Goal: Task Accomplishment & Management: Manage account settings

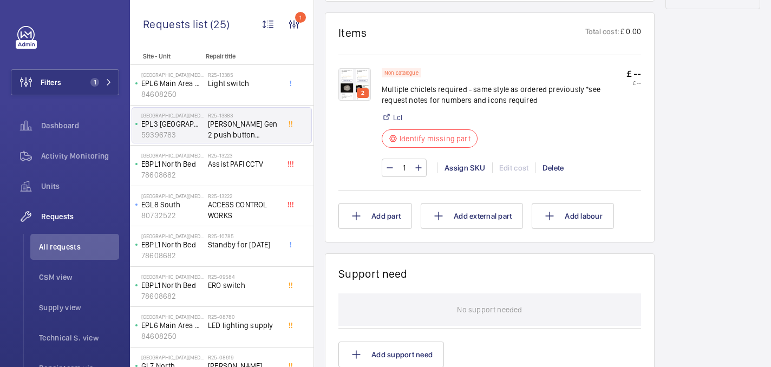
scroll to position [592, 0]
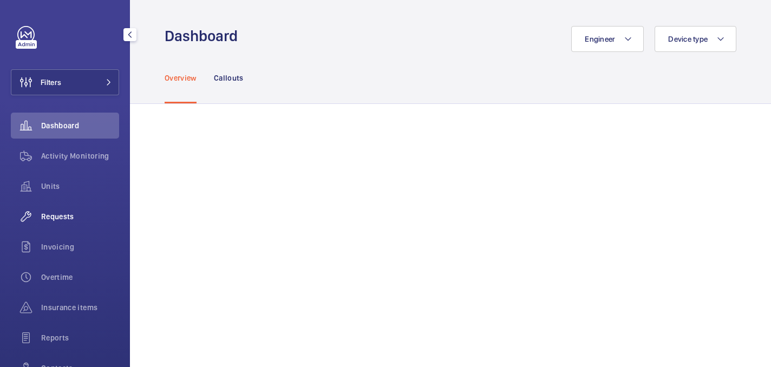
click at [58, 215] on span "Requests" at bounding box center [80, 216] width 78 height 11
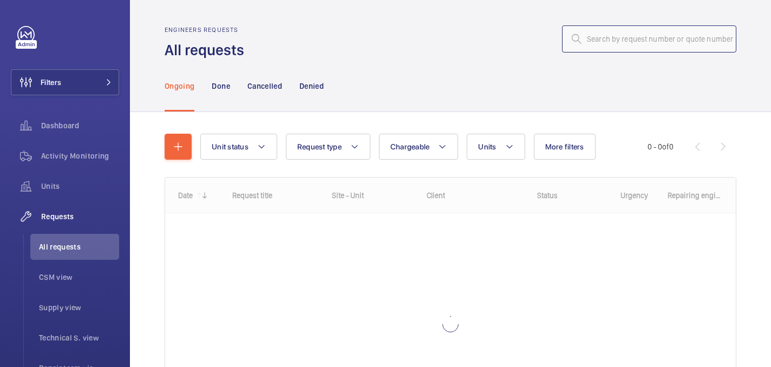
click at [657, 41] on input "text" at bounding box center [649, 38] width 174 height 27
paste input "R25-11508"
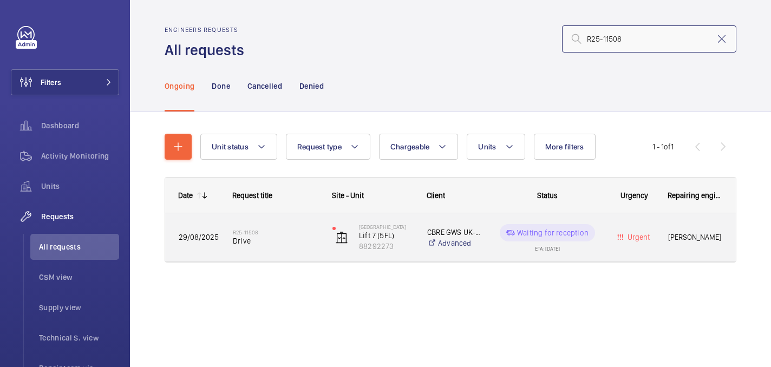
type input "R25-11508"
click at [274, 251] on div "R25-11508 Drive" at bounding box center [276, 237] width 86 height 31
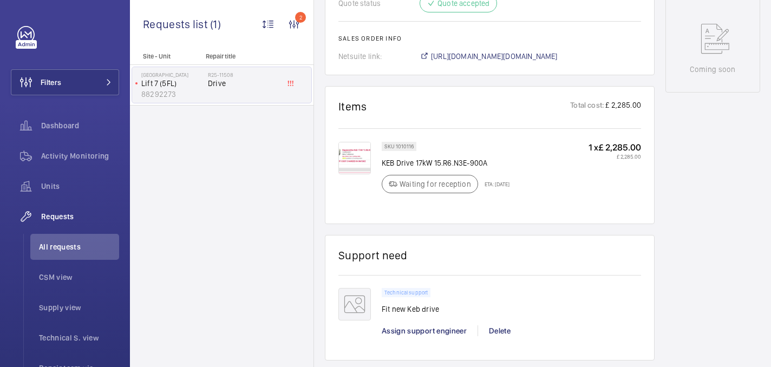
scroll to position [536, 0]
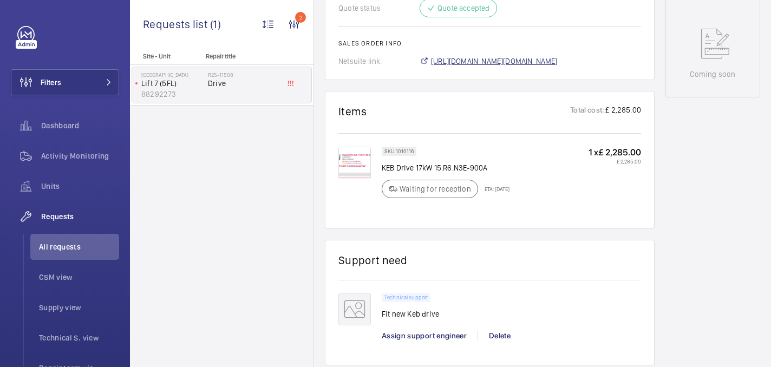
click at [483, 63] on span "https://6461500.app.netsuite.com/app/accounting/transactions/salesord.nl?id=305…" at bounding box center [494, 61] width 127 height 11
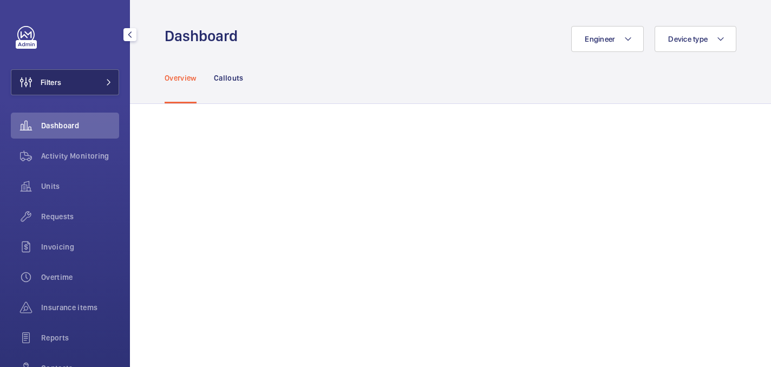
click at [56, 84] on span "Filters" at bounding box center [51, 82] width 21 height 11
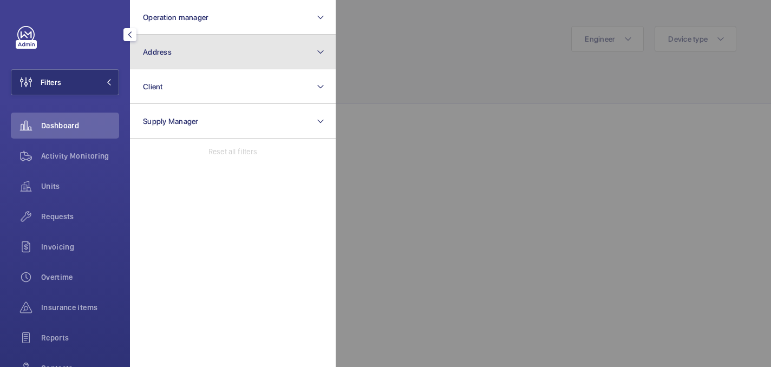
click at [226, 57] on button "Address" at bounding box center [233, 52] width 206 height 35
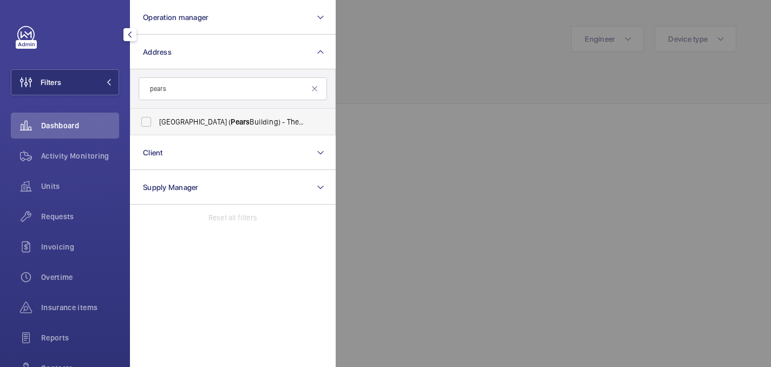
type input "pears"
click at [252, 123] on span "Royal Free Hospital ( Pears Building) - The Pears Building, Pond St, LONDON NW3…" at bounding box center [233, 121] width 149 height 11
click at [157, 123] on input "Royal Free Hospital ( Pears Building) - The Pears Building, Pond St, LONDON NW3…" at bounding box center [146, 122] width 22 height 22
checkbox input "true"
click at [389, 78] on div at bounding box center [721, 183] width 771 height 367
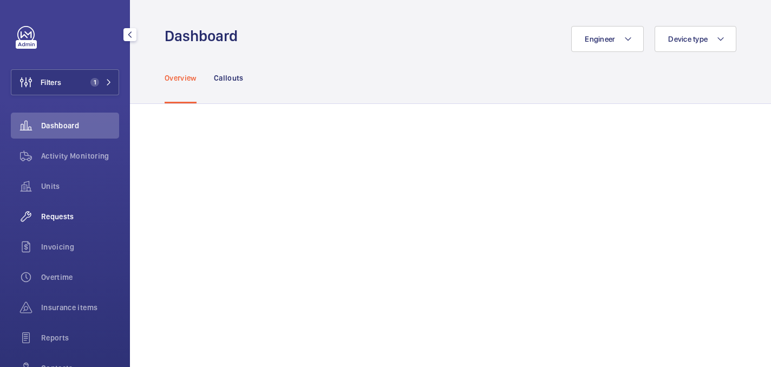
click at [69, 214] on span "Requests" at bounding box center [80, 216] width 78 height 11
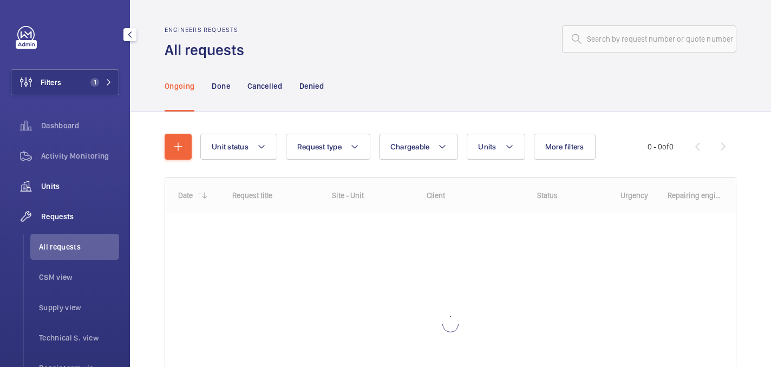
click at [56, 183] on span "Units" at bounding box center [80, 186] width 78 height 11
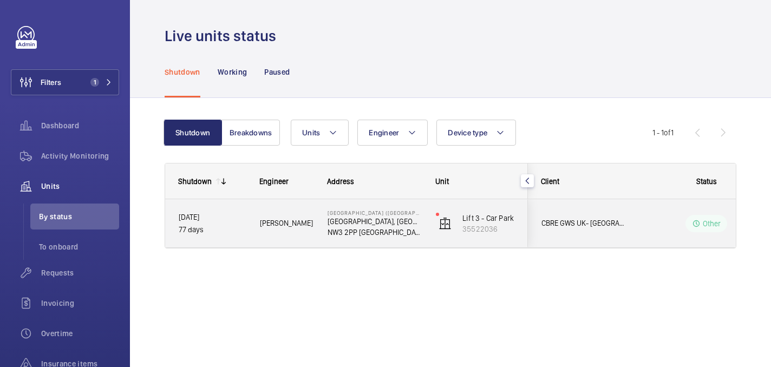
click at [245, 236] on div "22/07/2025 77 days" at bounding box center [206, 223] width 80 height 47
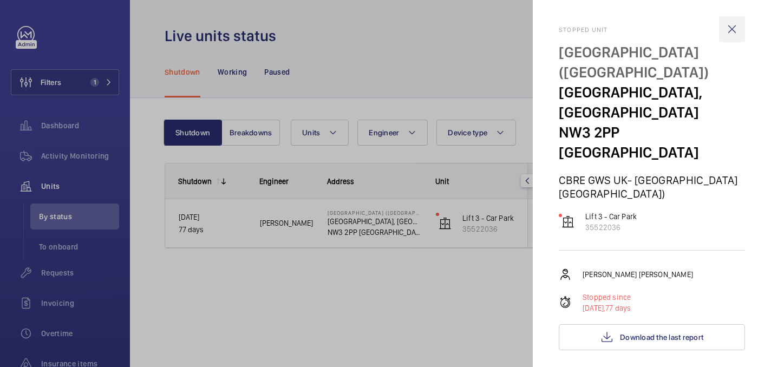
click at [738, 25] on wm-front-icon-button at bounding box center [732, 29] width 26 height 26
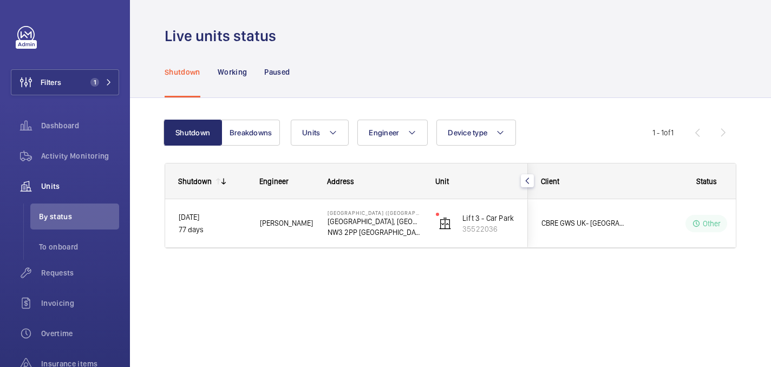
click at [575, 249] on div "Shutdown Engineer Address Unit Client" at bounding box center [451, 219] width 572 height 112
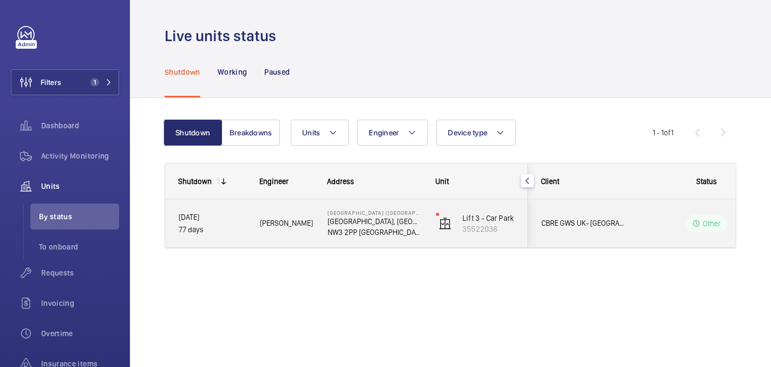
click at [581, 238] on div "CBRE GWS UK- Royal Free Hospital Pears Building)" at bounding box center [577, 223] width 96 height 34
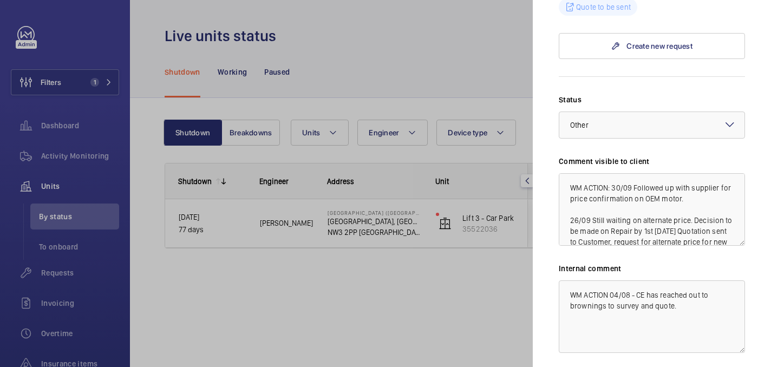
scroll to position [181, 0]
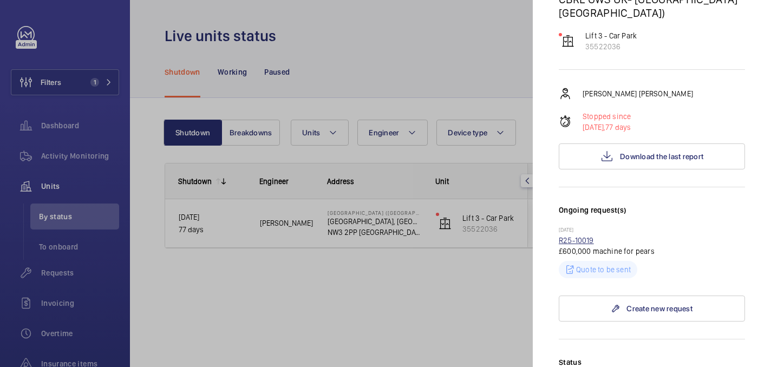
click at [582, 236] on link "R25-10019" at bounding box center [576, 240] width 35 height 9
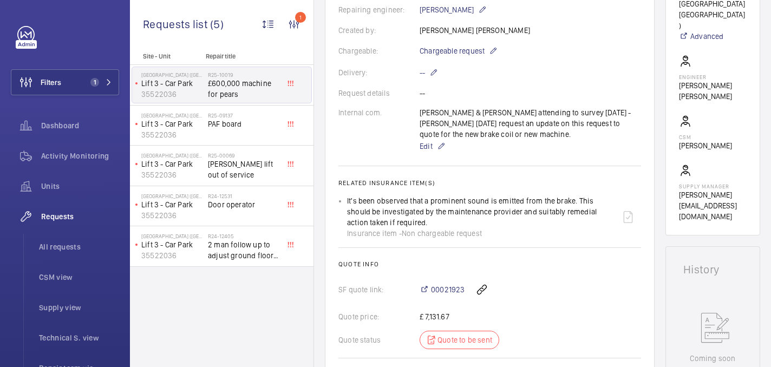
scroll to position [303, 0]
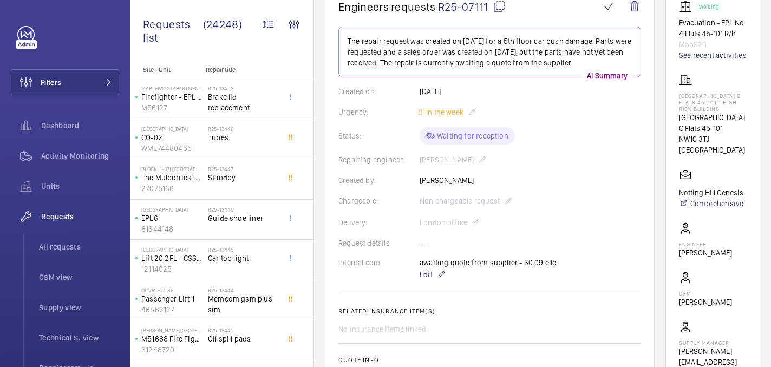
scroll to position [122, 0]
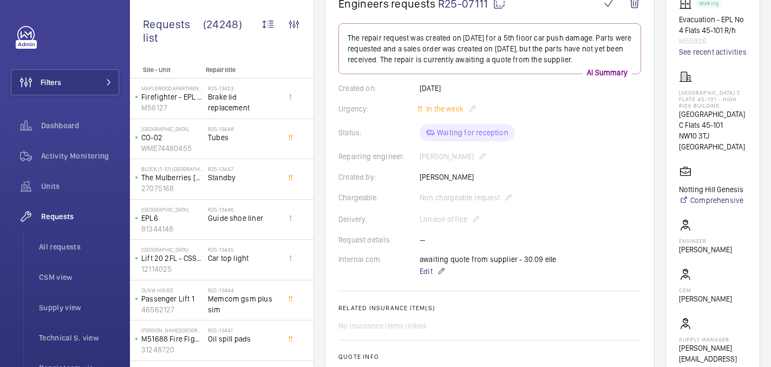
click at [498, 5] on mat-icon at bounding box center [499, 3] width 13 height 13
drag, startPoint x: 692, startPoint y: 114, endPoint x: 724, endPoint y: 128, distance: 34.7
click at [724, 109] on p "Donnington Court Block C Flats 45-101 - High Risk Building" at bounding box center [713, 99] width 68 height 20
click at [739, 109] on p "Donnington Court Block C Flats 45-101 - High Risk Building" at bounding box center [713, 99] width 68 height 20
drag, startPoint x: 727, startPoint y: 127, endPoint x: 685, endPoint y: 114, distance: 43.5
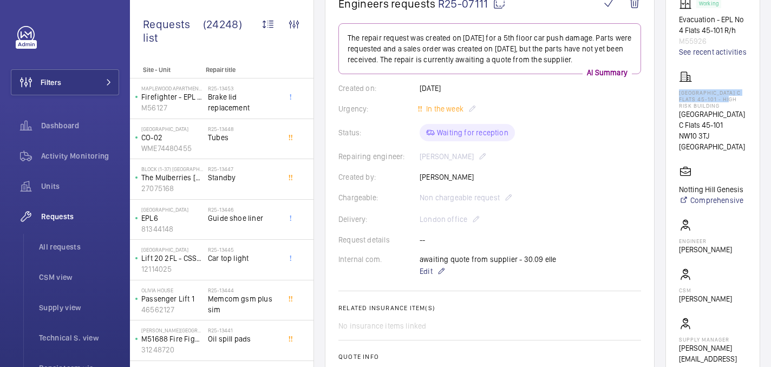
click at [685, 114] on wm-front-card "Working Evacuation - EPL No 4 Flats 45-101 R/h M55926 See recent activities Don…" at bounding box center [713, 186] width 95 height 406
copy p "Donnington Court Block C Flats 45-101"
drag, startPoint x: 685, startPoint y: 114, endPoint x: 673, endPoint y: 93, distance: 25.0
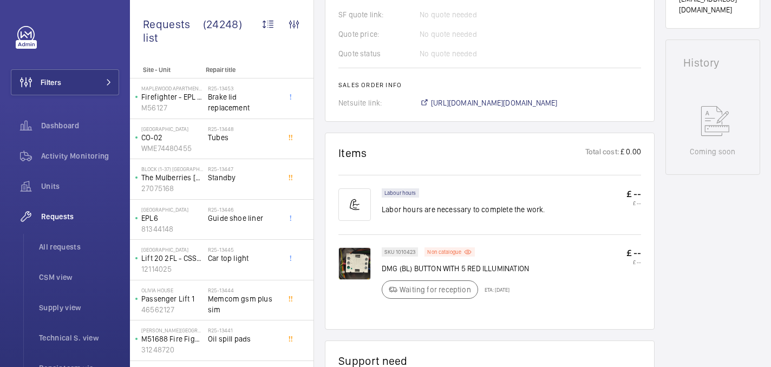
scroll to position [670, 0]
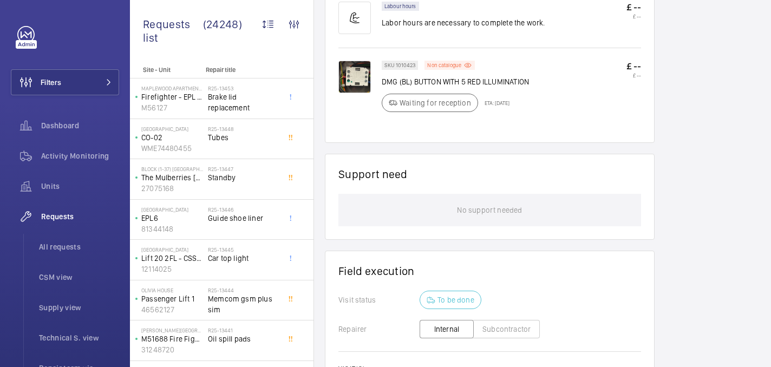
click at [391, 79] on p "DMG (BL) BUTTON WITH 5 RED ILLUMINATION" at bounding box center [455, 81] width 147 height 11
copy div "DMG (BL) BUTTON WITH 5 RED ILLUMINATION"
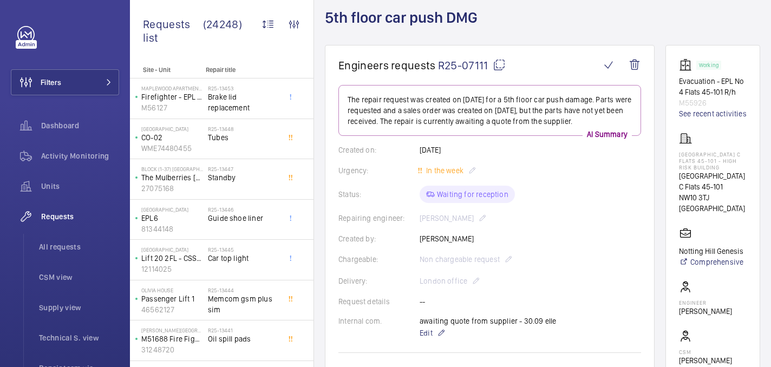
scroll to position [59, 0]
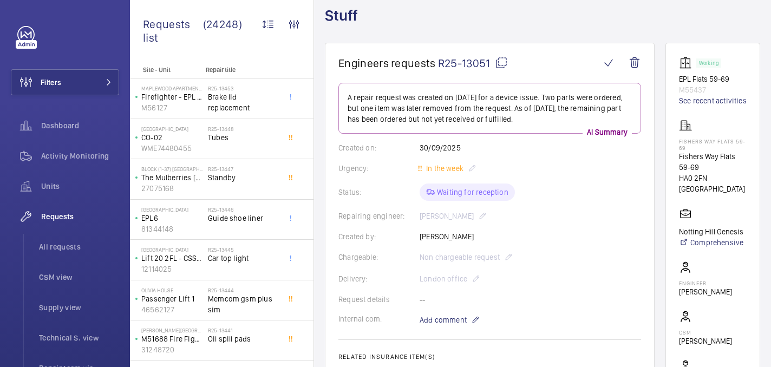
scroll to position [63, 0]
click at [502, 61] on mat-icon at bounding box center [501, 62] width 13 height 13
click at [708, 151] on p "Fishers Way Flats 59-69" at bounding box center [713, 144] width 68 height 13
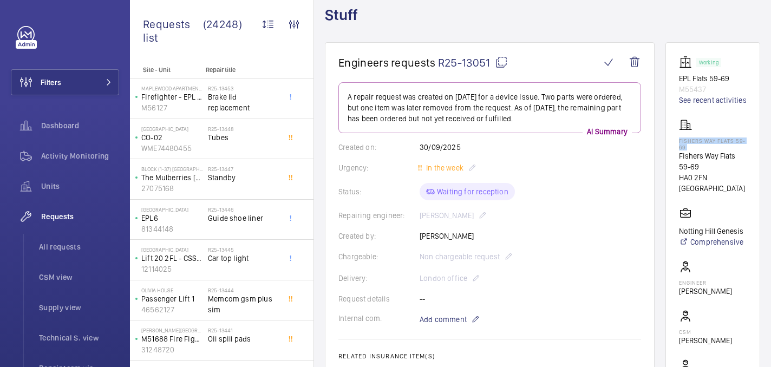
copy p "Fishers Way Flats 59-69"
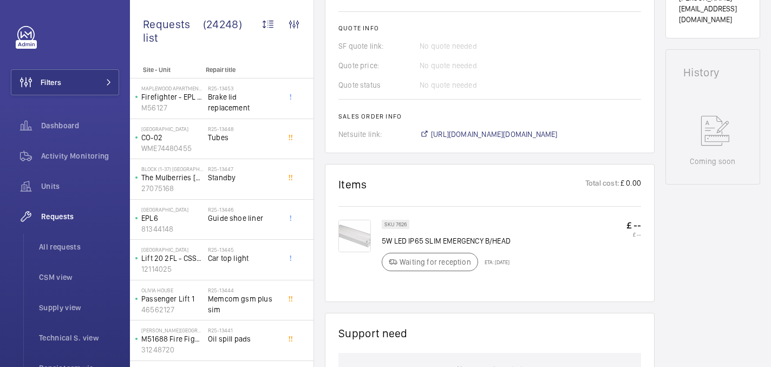
scroll to position [457, 0]
drag, startPoint x: 382, startPoint y: 238, endPoint x: 538, endPoint y: 239, distance: 156.6
click at [538, 239] on div "SKU 7626 5W LED IP65 SLIM EMERGENCY B/HEAD Waiting for reception ETA: 3 Oct 202…" at bounding box center [511, 247] width 259 height 58
copy p "5W LED IP65 SLIM EMERGENCY B/HEAD"
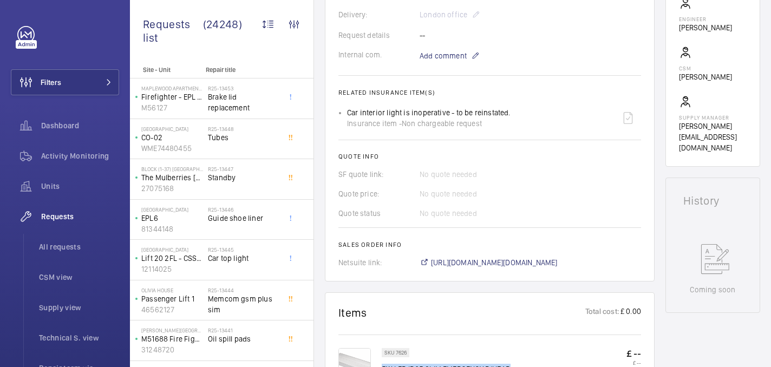
scroll to position [627, 0]
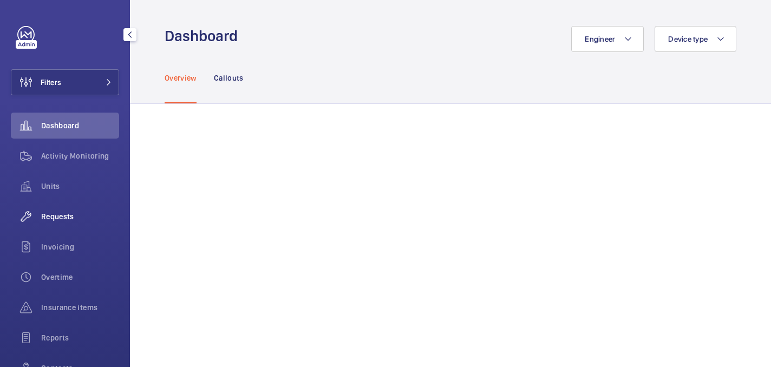
click at [82, 223] on div "Requests" at bounding box center [65, 217] width 108 height 26
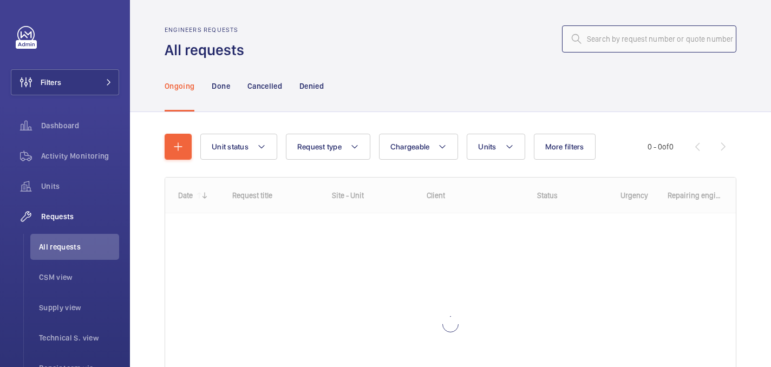
click at [619, 38] on input "text" at bounding box center [649, 38] width 174 height 27
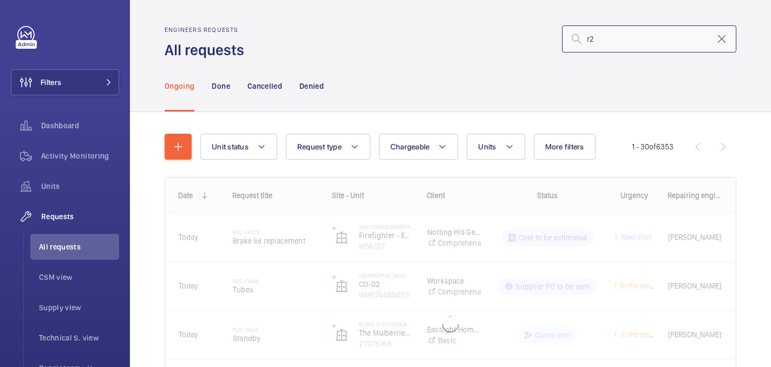
type input "r"
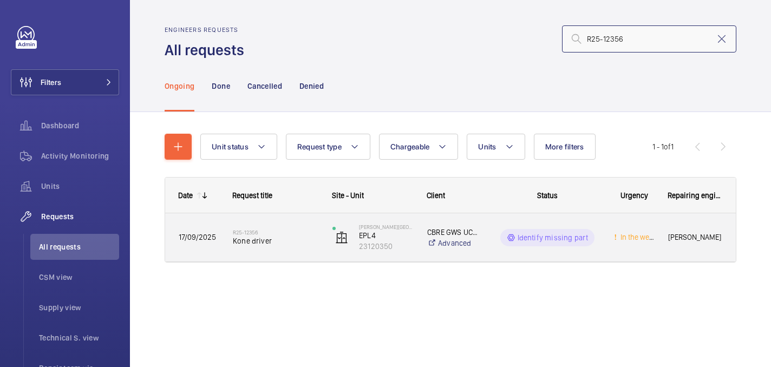
type input "R25-12356"
click at [275, 235] on h2 "R25-12356" at bounding box center [276, 232] width 86 height 7
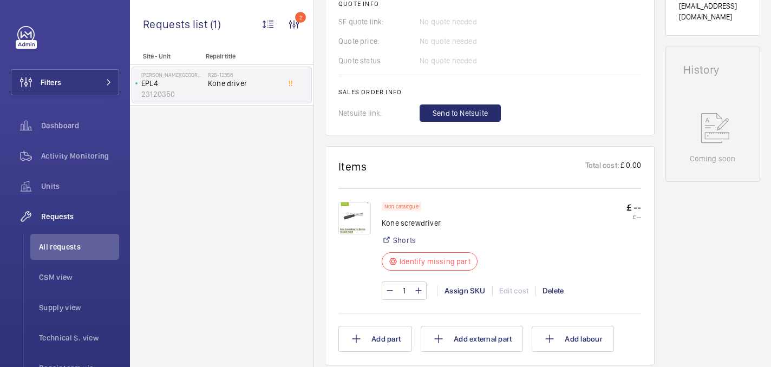
scroll to position [465, 0]
click at [339, 219] on img at bounding box center [355, 218] width 33 height 33
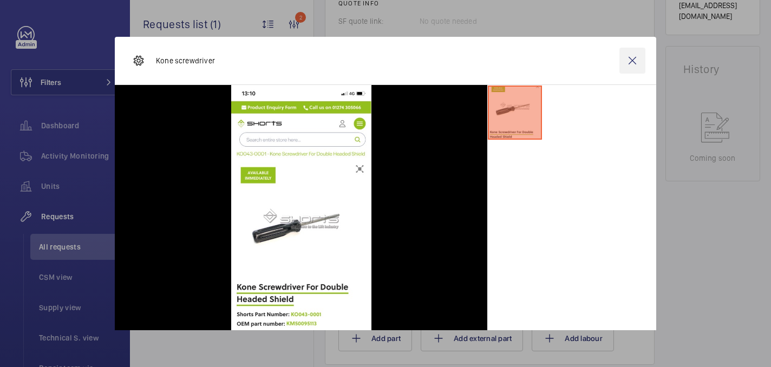
click at [633, 63] on wm-front-icon-button at bounding box center [633, 61] width 26 height 26
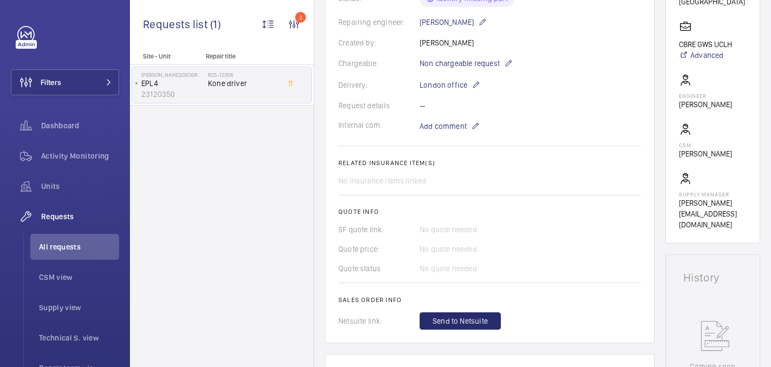
scroll to position [543, 0]
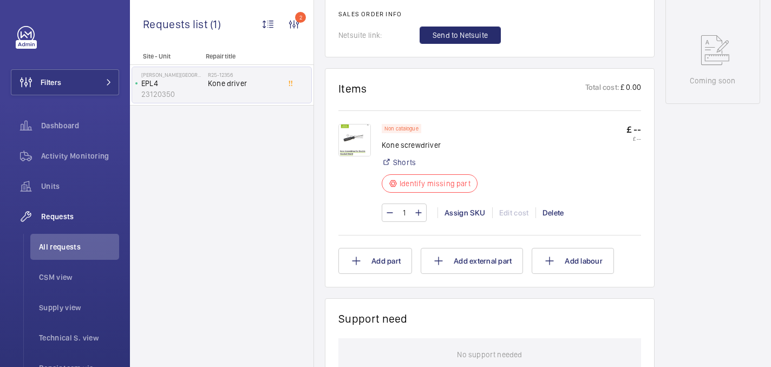
click at [361, 134] on img at bounding box center [355, 140] width 33 height 33
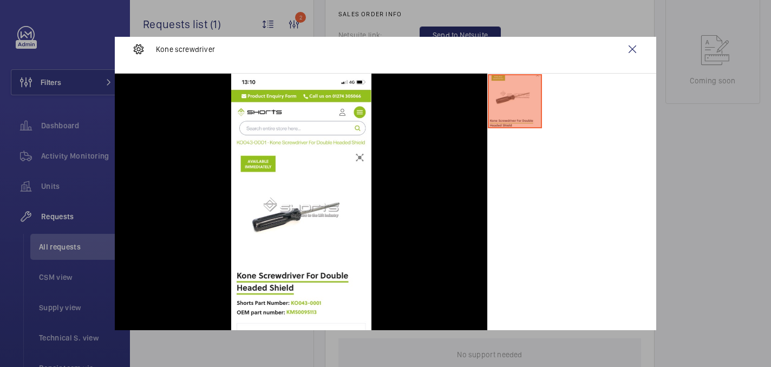
scroll to position [0, 0]
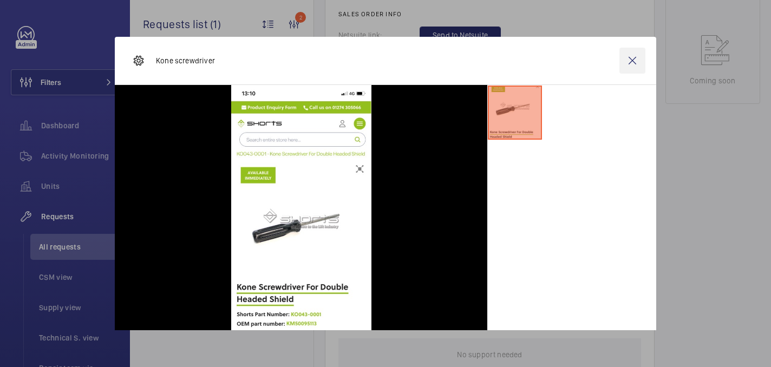
click at [629, 60] on wm-front-icon-button at bounding box center [633, 61] width 26 height 26
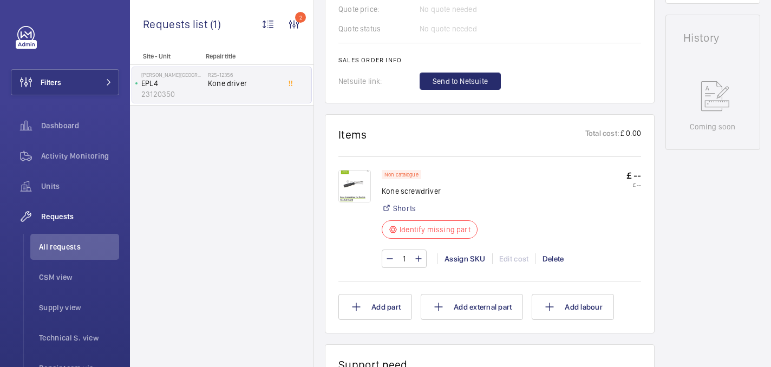
scroll to position [503, 0]
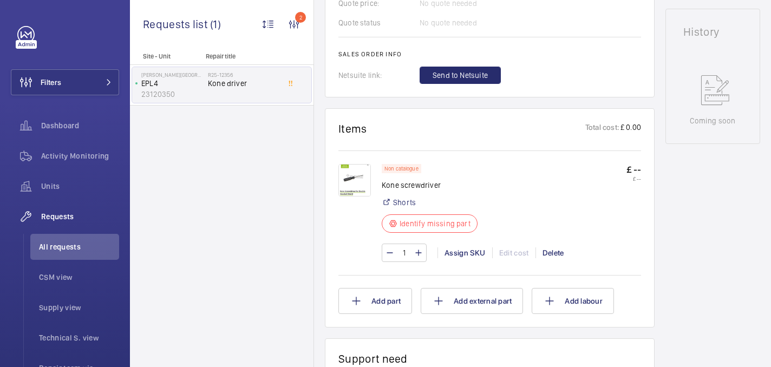
click at [368, 182] on img at bounding box center [355, 180] width 33 height 33
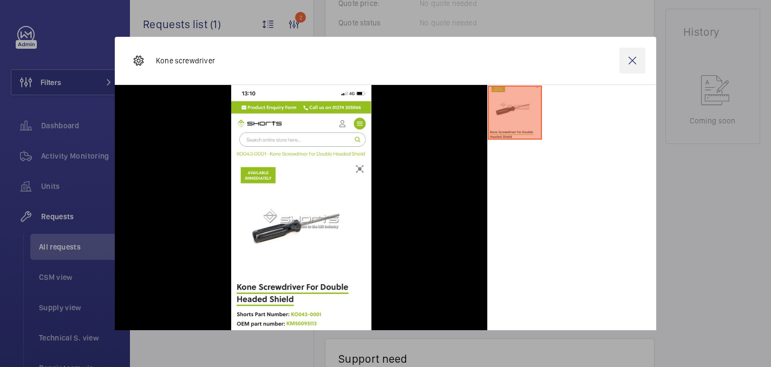
click at [631, 66] on wm-front-icon-button at bounding box center [633, 61] width 26 height 26
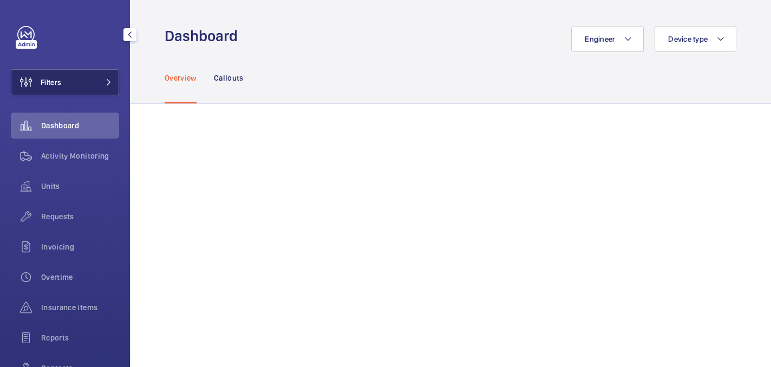
click at [74, 87] on button "Filters" at bounding box center [65, 82] width 108 height 26
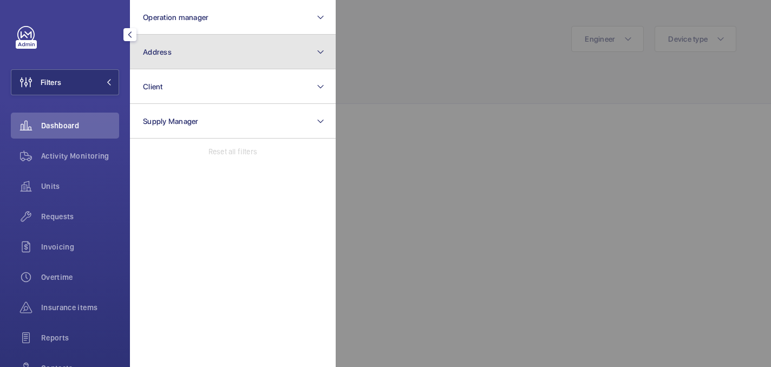
click at [230, 56] on button "Address" at bounding box center [233, 52] width 206 height 35
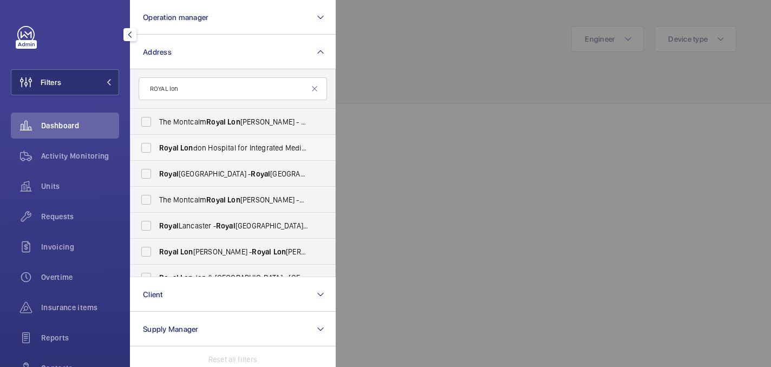
type input "ROYAL lon"
click at [260, 146] on span "[GEOGRAPHIC_DATA] for Integrated Medicine ([GEOGRAPHIC_DATA]) - [STREET_ADDRESS…" at bounding box center [233, 147] width 149 height 11
click at [157, 146] on input "[GEOGRAPHIC_DATA] for Integrated Medicine ([GEOGRAPHIC_DATA]) - [STREET_ADDRESS…" at bounding box center [146, 148] width 22 height 22
checkbox input "true"
click at [430, 93] on div at bounding box center [721, 183] width 771 height 367
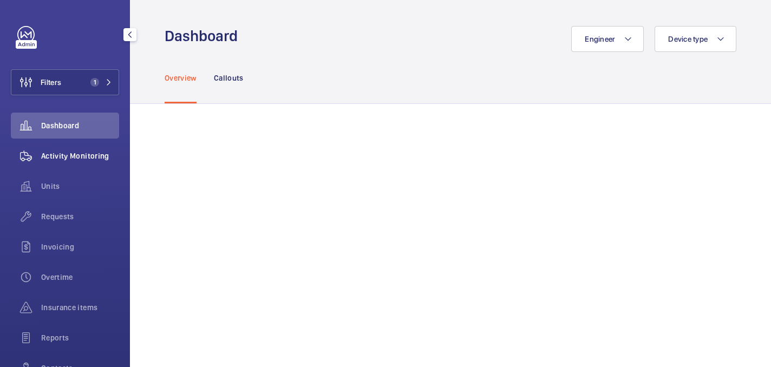
click at [82, 164] on div "Activity Monitoring" at bounding box center [65, 156] width 108 height 26
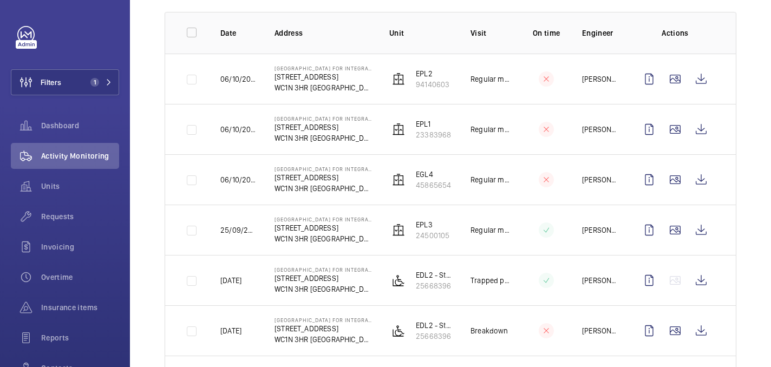
scroll to position [226, 0]
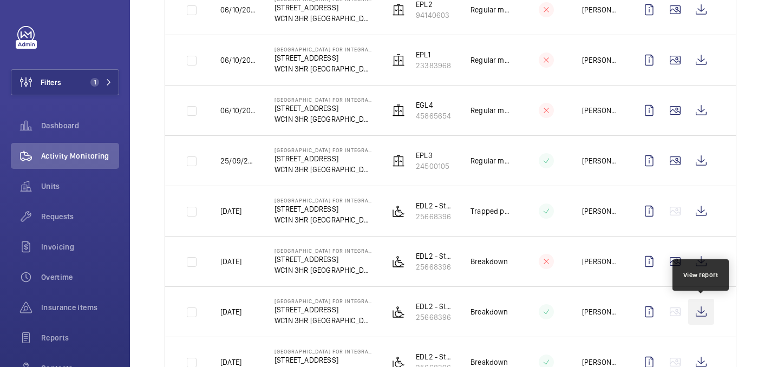
click at [701, 308] on wm-front-icon-button at bounding box center [701, 312] width 26 height 26
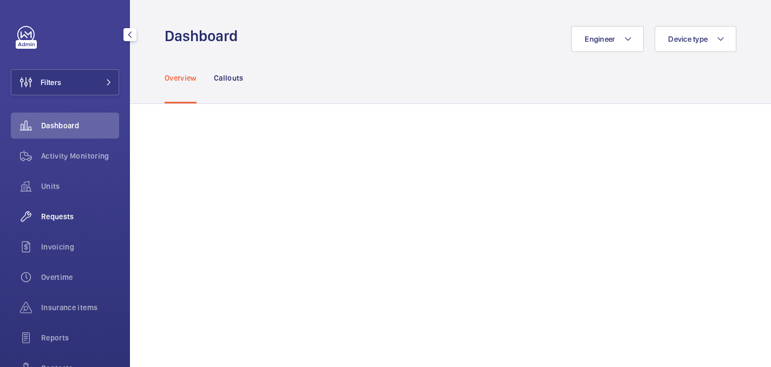
click at [73, 212] on span "Requests" at bounding box center [80, 216] width 78 height 11
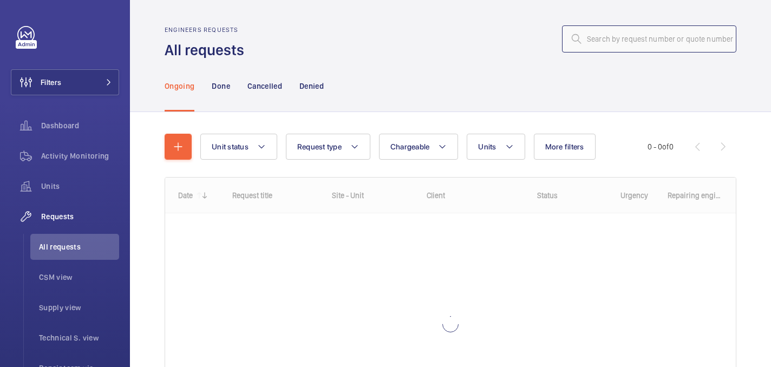
click at [676, 43] on input "text" at bounding box center [649, 38] width 174 height 27
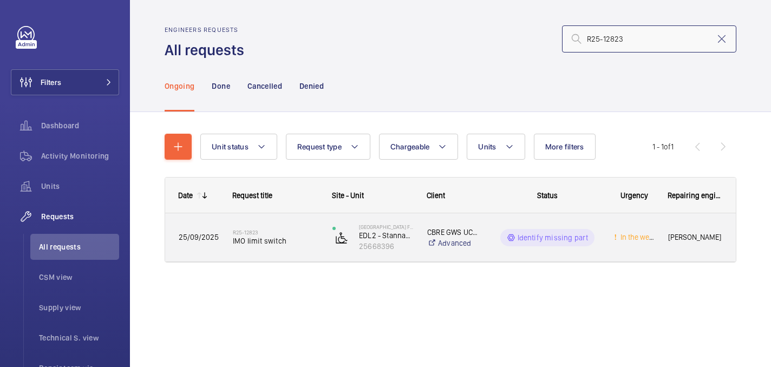
type input "R25-12823"
click at [293, 246] on div "R25-12823 IMO limit switch" at bounding box center [276, 237] width 86 height 31
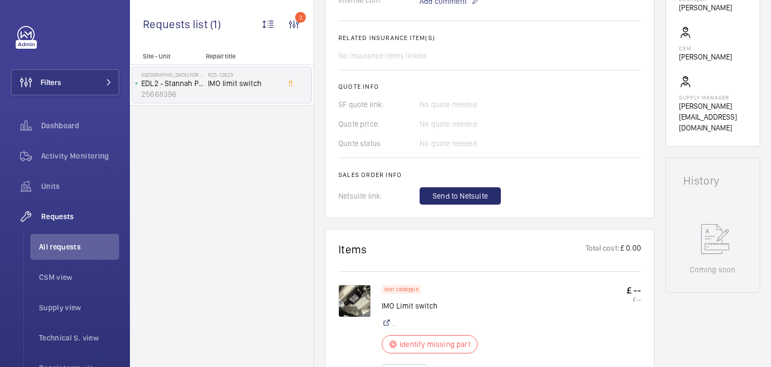
scroll to position [384, 0]
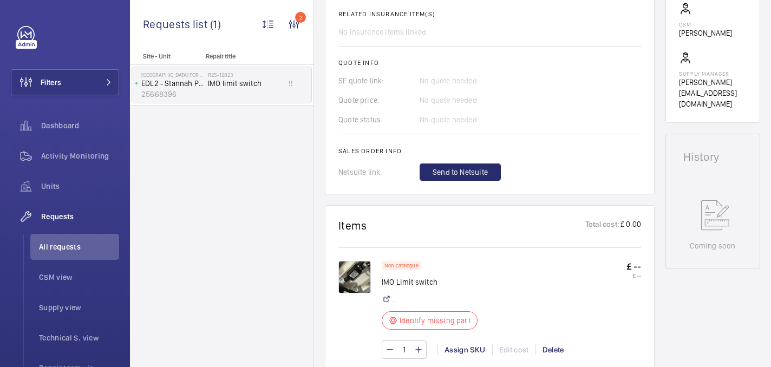
click at [345, 282] on img at bounding box center [355, 277] width 33 height 33
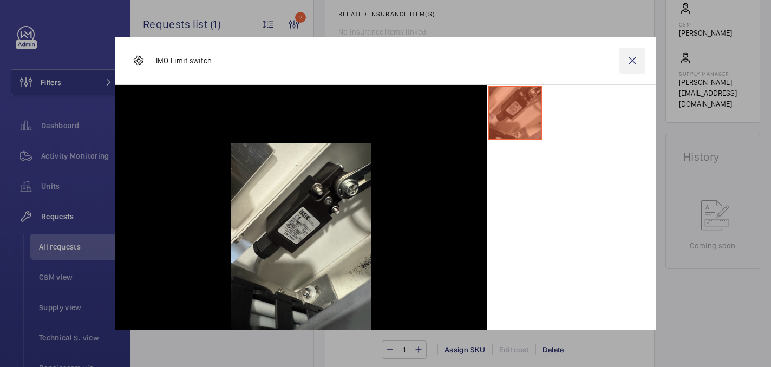
drag, startPoint x: 631, startPoint y: 54, endPoint x: 625, endPoint y: 54, distance: 6.0
click at [631, 54] on wm-front-icon-button at bounding box center [633, 61] width 26 height 26
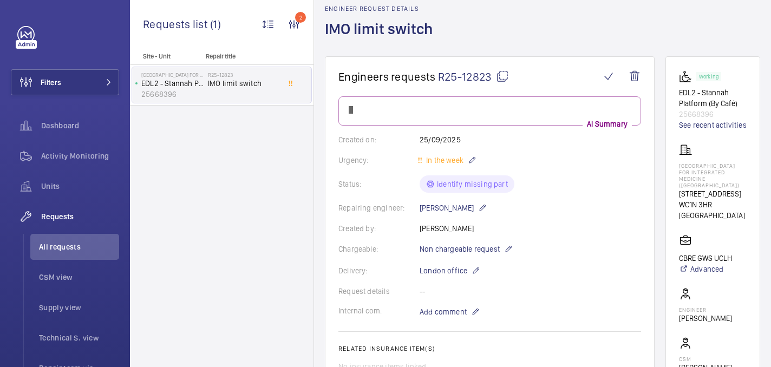
scroll to position [0, 0]
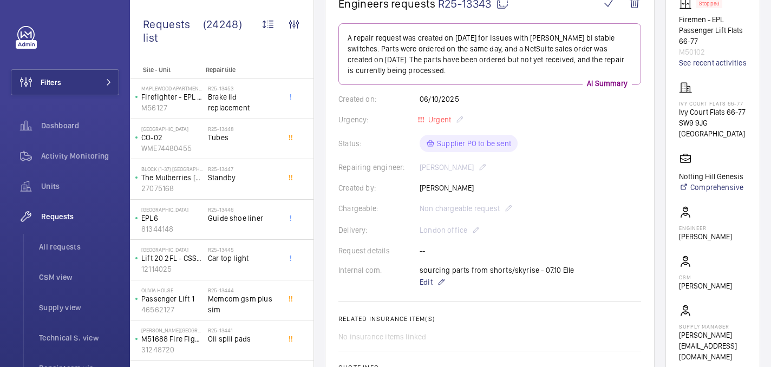
scroll to position [105, 0]
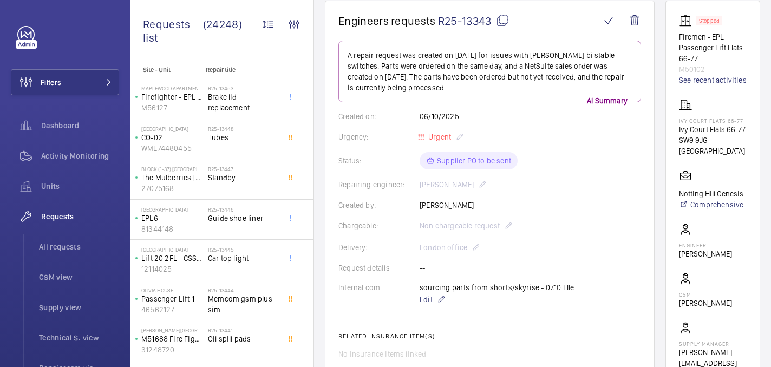
click at [702, 124] on p "Ivy Court Flats 66-77" at bounding box center [713, 121] width 68 height 7
copy p "Ivy Court Flats 66-77"
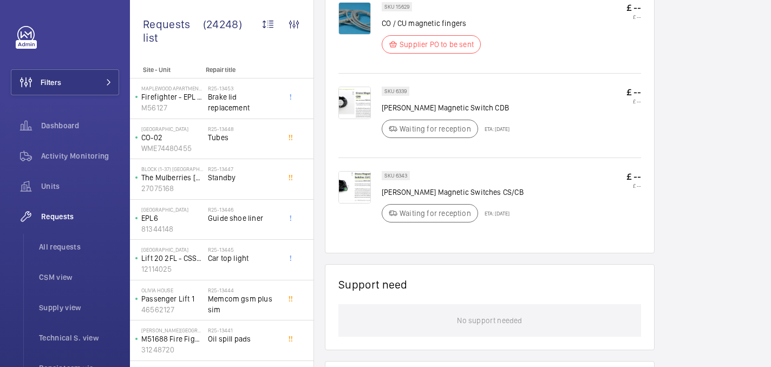
scroll to position [777, 0]
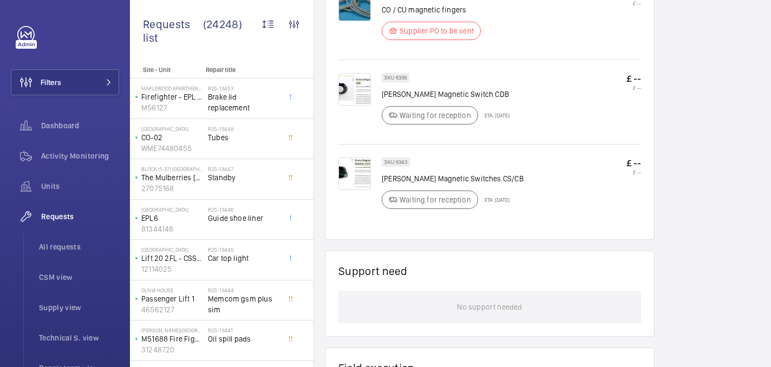
click at [425, 93] on p "Orona Magnetic Switch CDB" at bounding box center [446, 94] width 128 height 11
copy div "Orona Magnetic Switch CDB"
click at [435, 181] on p "Orona Magnetic Switches CS/CB" at bounding box center [453, 178] width 142 height 11
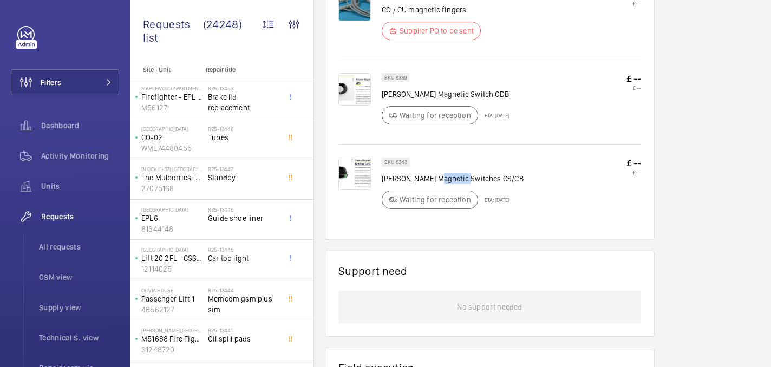
click at [435, 181] on p "Orona Magnetic Switches CS/CB" at bounding box center [453, 178] width 142 height 11
copy div "Orona Magnetic Switches CS/CB"
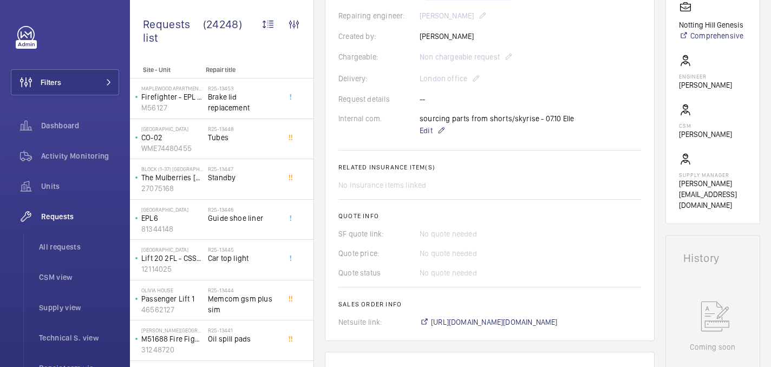
scroll to position [0, 0]
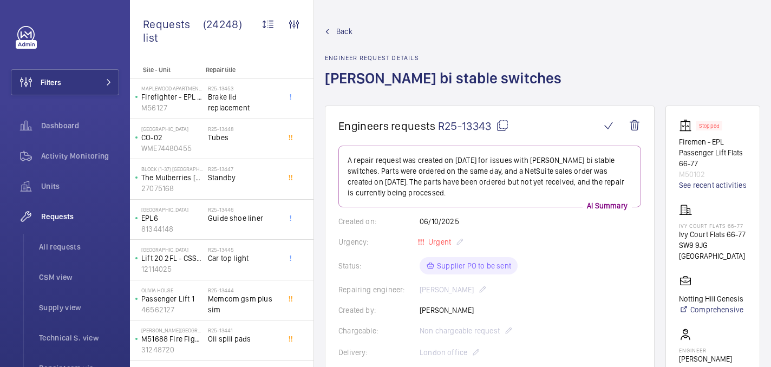
click at [501, 132] on mat-icon at bounding box center [502, 125] width 13 height 13
copy div "Orona Magnetic Switches CS/CB"
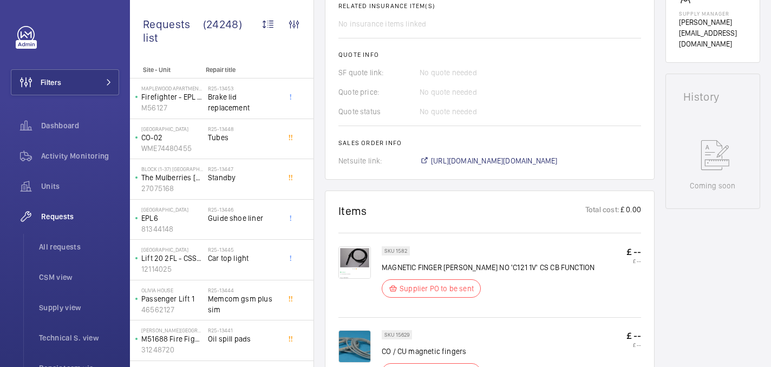
scroll to position [158, 0]
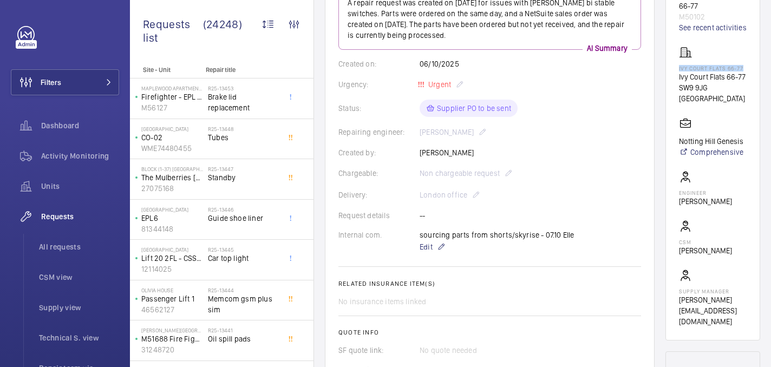
drag, startPoint x: 686, startPoint y: 77, endPoint x: 712, endPoint y: 85, distance: 26.4
click at [712, 85] on wm-front-card "Stopped Firemen - EPL Passenger Lift Flats 66-77 M50102 See recent activities I…" at bounding box center [713, 144] width 95 height 393
copy p "Ivy Court Flats 66-77"
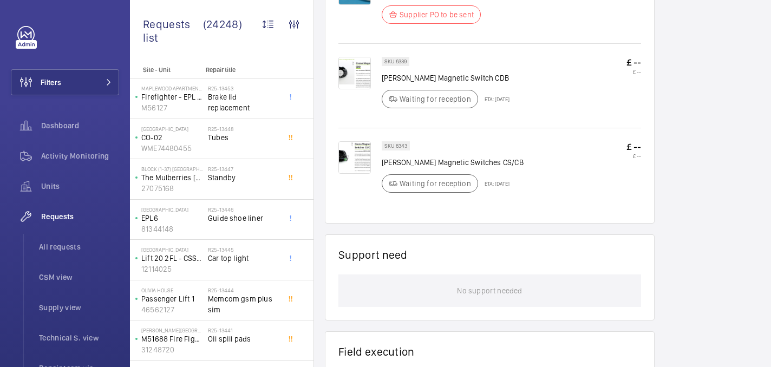
scroll to position [727, 0]
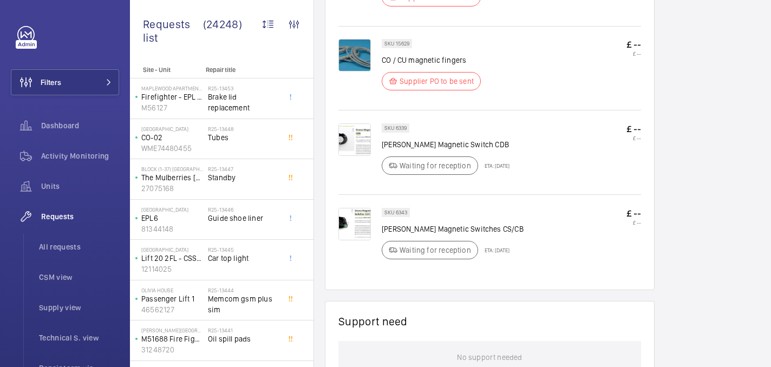
click at [412, 141] on p "Orona Magnetic Switch CDB" at bounding box center [446, 144] width 128 height 11
copy div "Orona Magnetic Switch CDB"
click at [421, 231] on p "Orona Magnetic Switches CS/CB" at bounding box center [453, 229] width 142 height 11
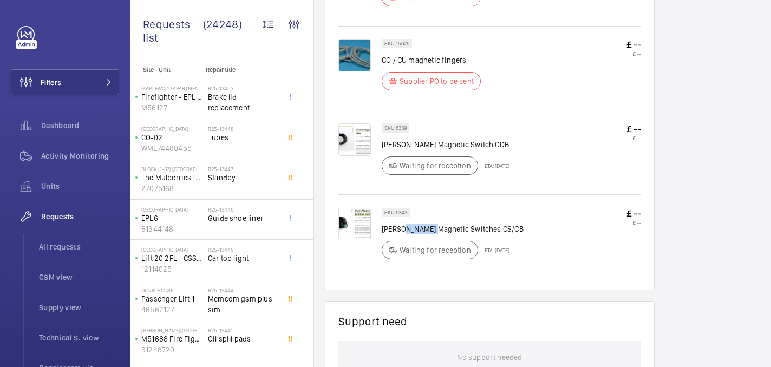
click at [421, 231] on p "Orona Magnetic Switches CS/CB" at bounding box center [453, 229] width 142 height 11
copy div "Orona Magnetic Switches CS/CB"
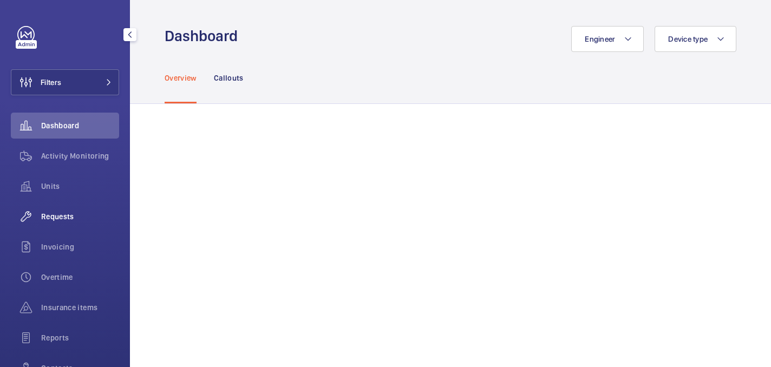
click at [64, 219] on span "Requests" at bounding box center [80, 216] width 78 height 11
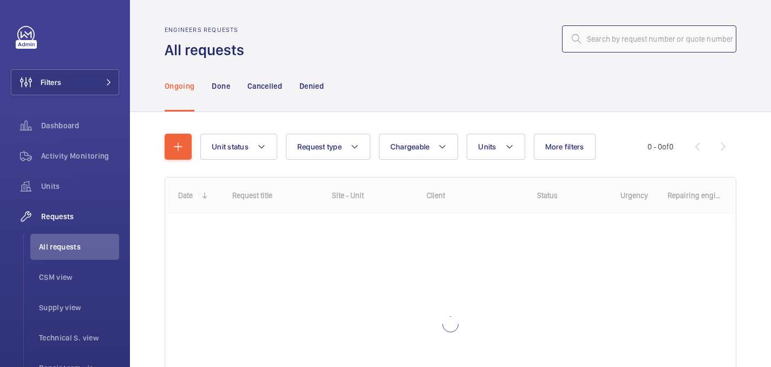
click at [676, 33] on input "text" at bounding box center [649, 38] width 174 height 27
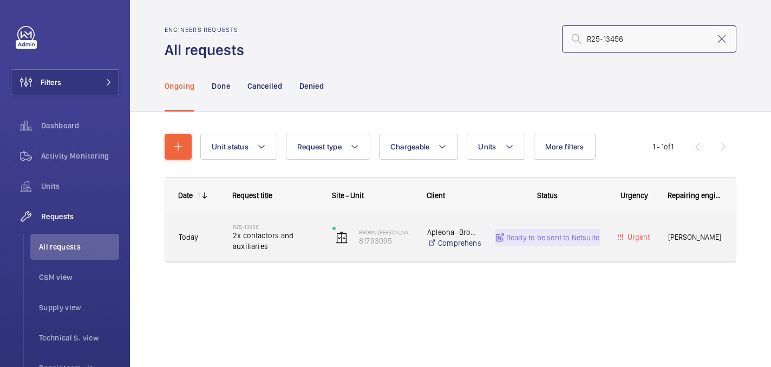
type input "R25-13456"
click at [311, 250] on span "2x contactors and auxiliaries" at bounding box center [276, 241] width 86 height 22
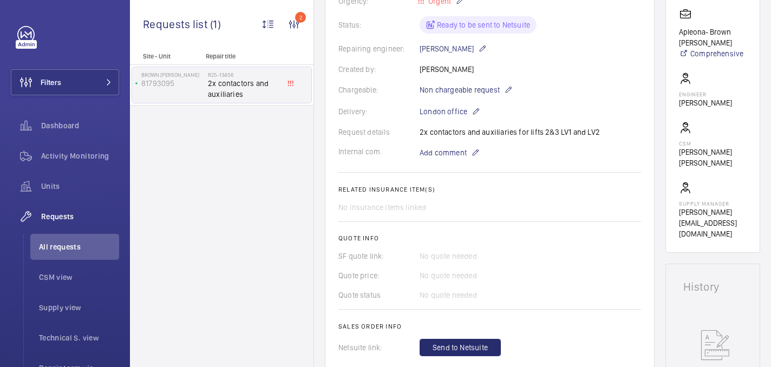
scroll to position [310, 0]
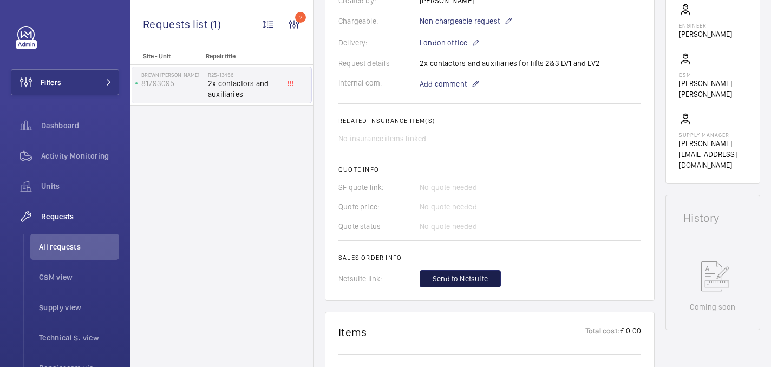
click at [439, 280] on span "Send to Netsuite" at bounding box center [460, 279] width 55 height 11
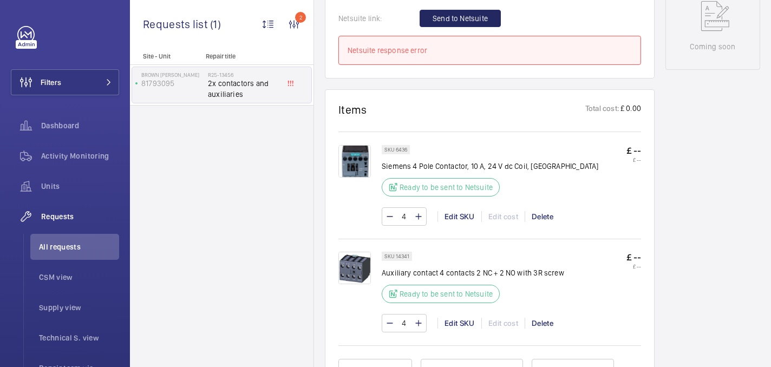
scroll to position [471, 0]
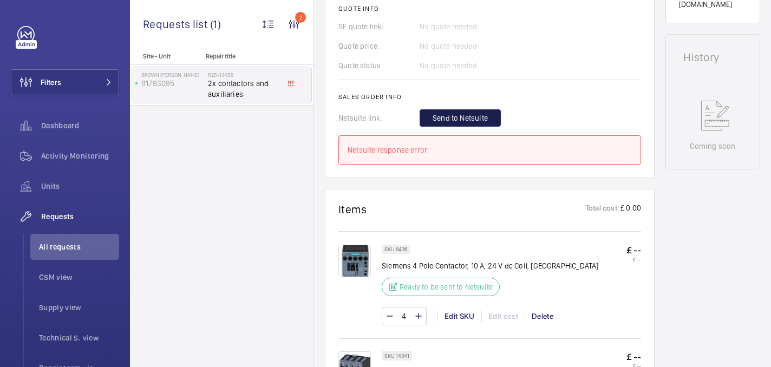
click at [470, 118] on span "Send to Netsuite" at bounding box center [460, 118] width 55 height 11
click at [450, 119] on span "Send to Netsuite" at bounding box center [460, 118] width 55 height 11
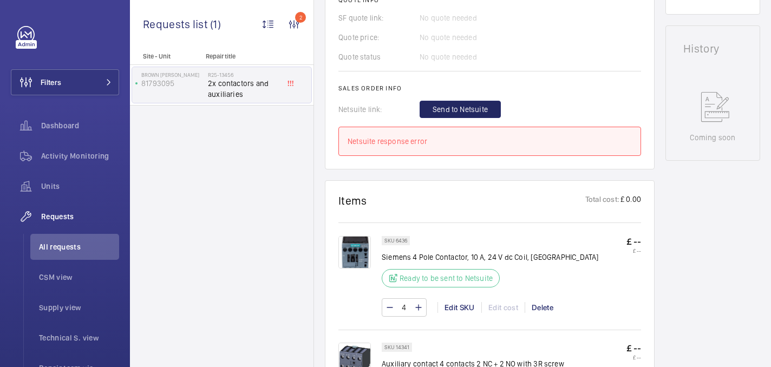
scroll to position [478, 0]
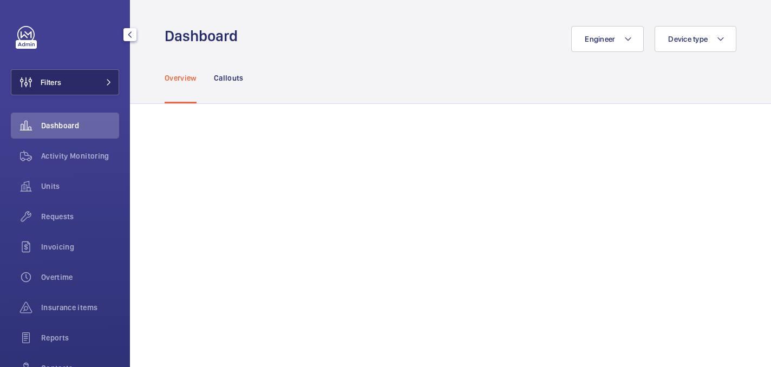
click at [98, 83] on button "Filters" at bounding box center [65, 82] width 108 height 26
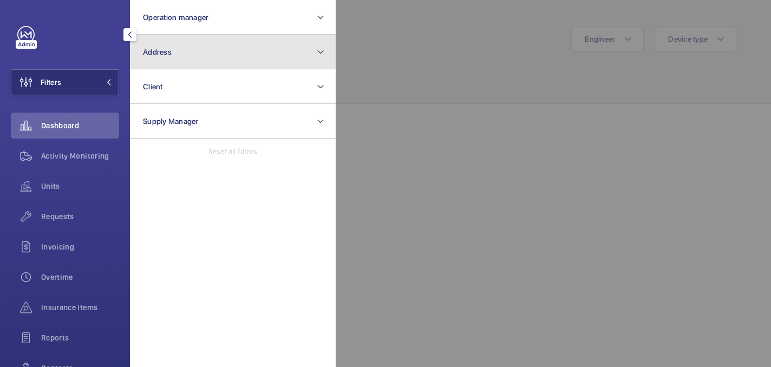
click at [198, 56] on button "Address" at bounding box center [233, 52] width 206 height 35
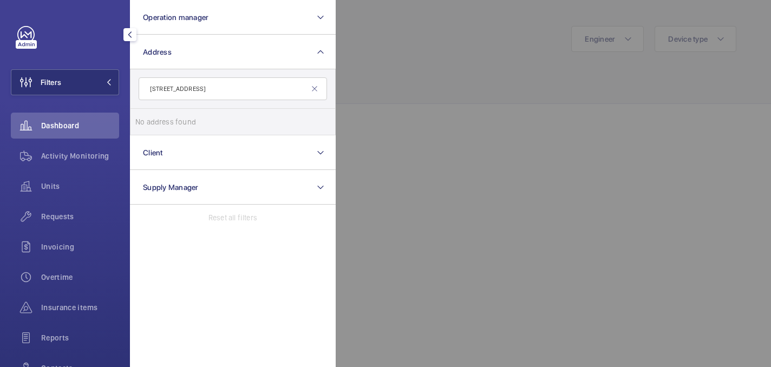
click at [197, 92] on input "18 Finsbury Sq – EC2A 1AH" at bounding box center [233, 88] width 189 height 23
drag, startPoint x: 224, startPoint y: 90, endPoint x: 193, endPoint y: 89, distance: 31.5
click at [192, 89] on input "18 Finsbury Sq EC2A 1AH" at bounding box center [233, 88] width 189 height 23
type input "18 Finsbury Sq"
click at [238, 122] on span "Alphabeta Building - 14 - 18 Finsbury Sq uare, LONDON EC2A 1AH" at bounding box center [233, 121] width 149 height 11
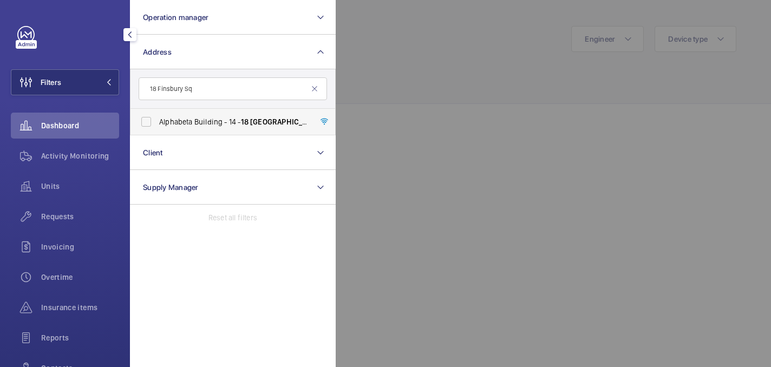
click at [157, 122] on input "Alphabeta Building - 14 - 18 Finsbury Sq uare, LONDON EC2A 1AH" at bounding box center [146, 122] width 22 height 22
checkbox input "true"
click at [391, 88] on div at bounding box center [721, 183] width 771 height 367
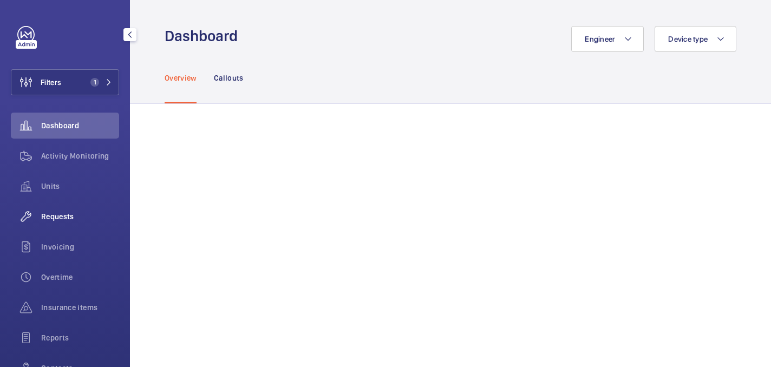
click at [49, 213] on span "Requests" at bounding box center [80, 216] width 78 height 11
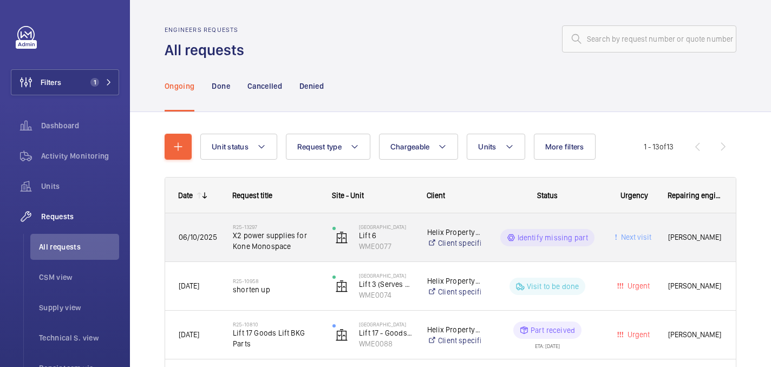
click at [498, 254] on div "Identify missing part" at bounding box center [541, 237] width 118 height 39
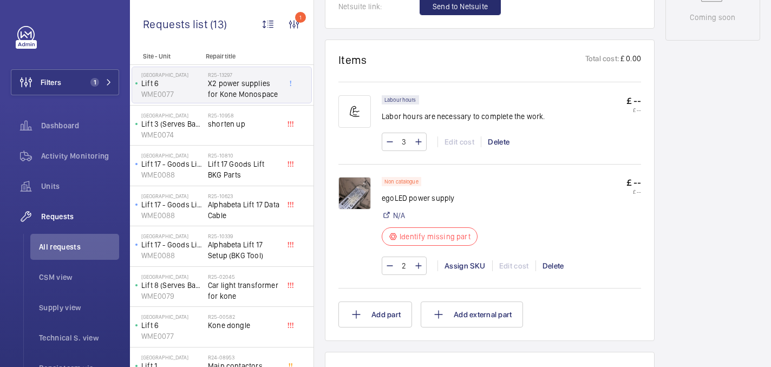
scroll to position [587, 0]
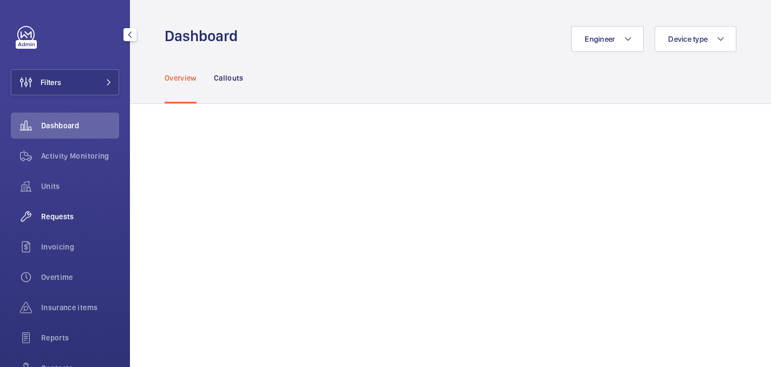
click at [54, 225] on div "Requests" at bounding box center [65, 217] width 108 height 26
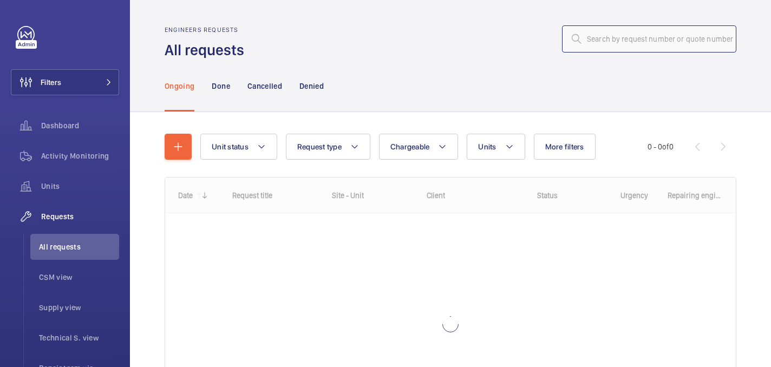
click at [616, 43] on input "text" at bounding box center [649, 38] width 174 height 27
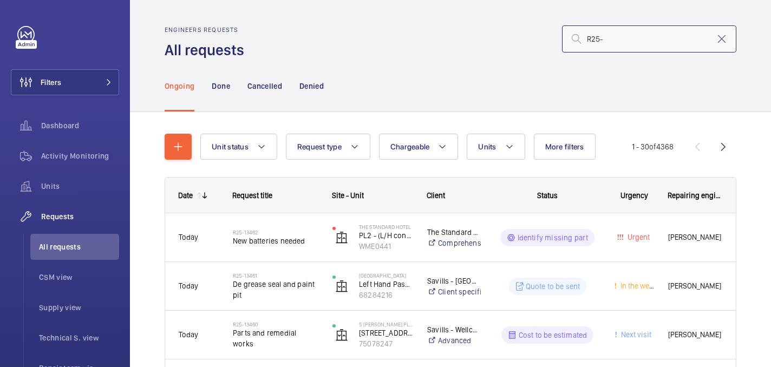
type input "R25-"
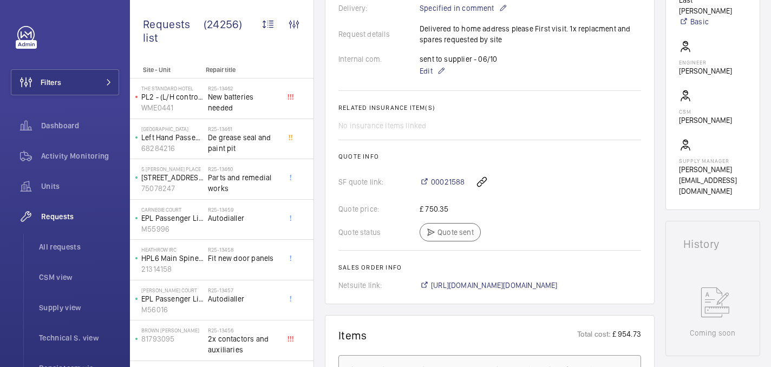
scroll to position [254, 0]
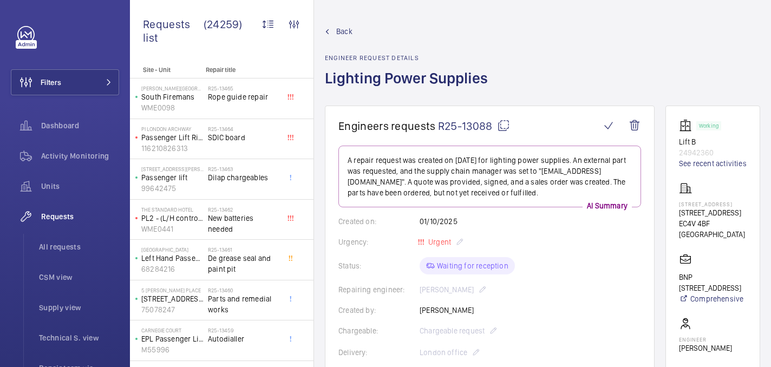
click at [500, 127] on mat-icon at bounding box center [503, 125] width 13 height 13
drag, startPoint x: 689, startPoint y: 217, endPoint x: 740, endPoint y: 221, distance: 51.1
click at [740, 207] on p "160 Queen Victoria Street" at bounding box center [713, 204] width 68 height 7
copy p "160 Queen Victoria Street"
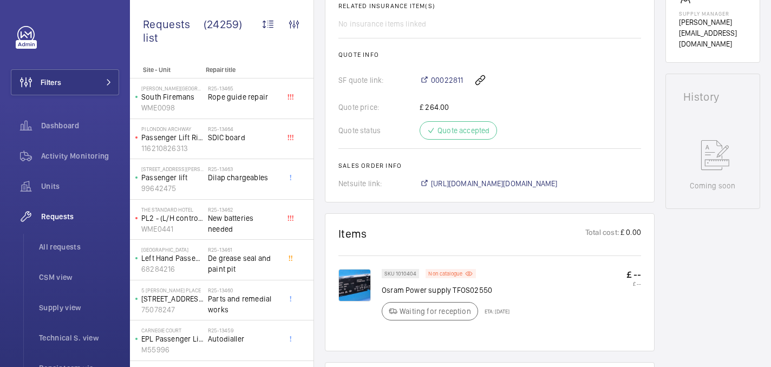
click at [419, 291] on p "Osram Power supply TFOS02550" at bounding box center [446, 290] width 128 height 11
copy div "Osram Power supply TFOS02550"
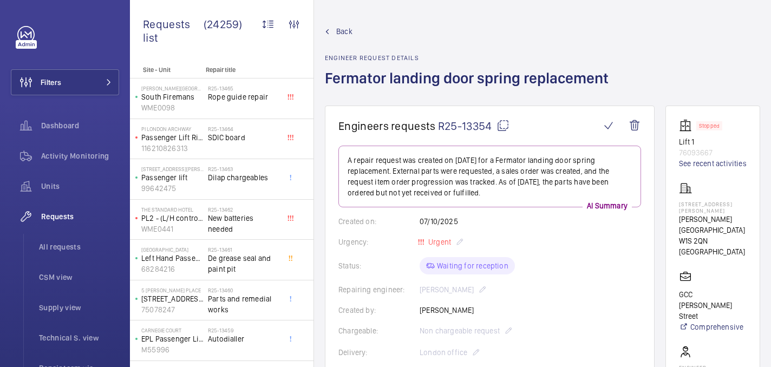
click at [504, 125] on mat-icon at bounding box center [503, 125] width 13 height 13
click at [710, 211] on div "[STREET_ADDRESS][PERSON_NAME][PERSON_NAME]" at bounding box center [713, 219] width 68 height 75
click at [710, 211] on div "25 Maddox Street Maddox Street W1S 2QN LONDON" at bounding box center [713, 219] width 68 height 75
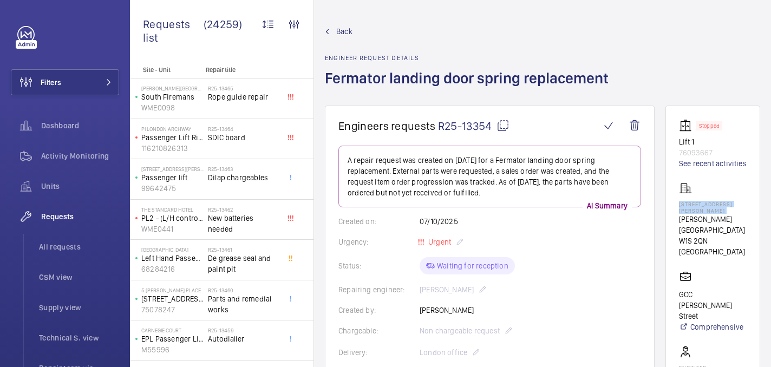
copy p "25 Maddox Street"
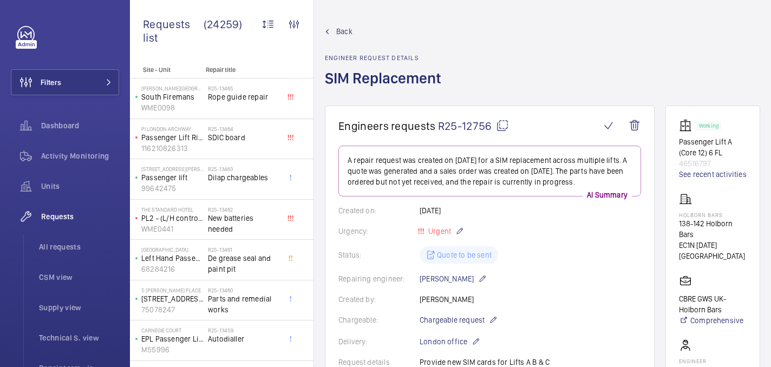
click at [502, 130] on mat-icon at bounding box center [502, 125] width 13 height 13
click at [701, 218] on p "Holborn Bars" at bounding box center [713, 215] width 68 height 7
copy p "Holborn Bars"
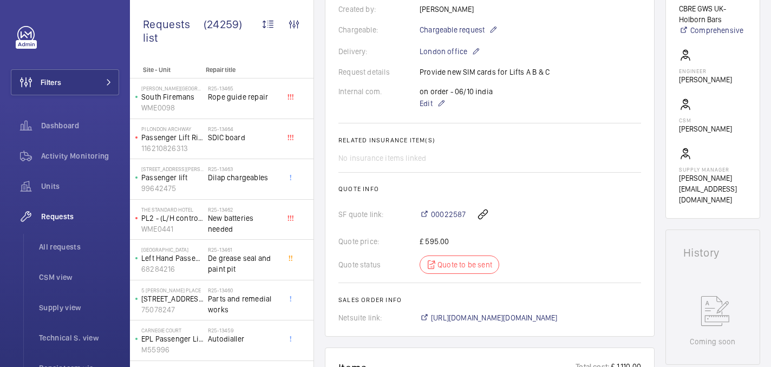
scroll to position [712, 0]
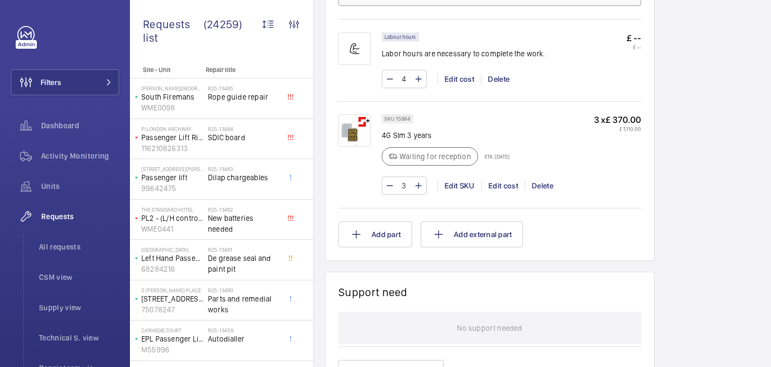
click at [400, 134] on p "4G SIm 3 years" at bounding box center [446, 135] width 128 height 11
copy div "4G SIm 3 years"
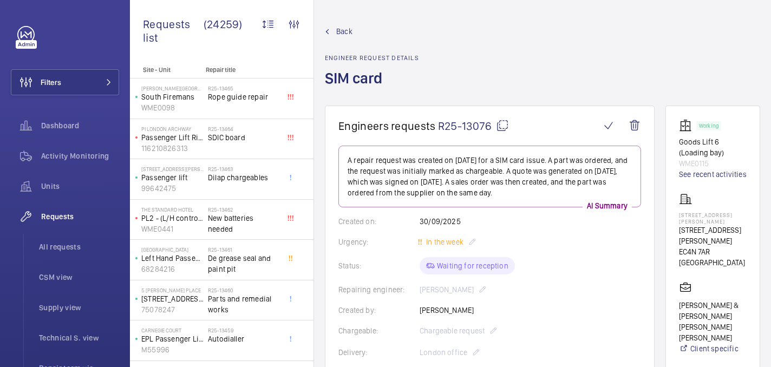
click at [501, 124] on mat-icon at bounding box center [502, 125] width 13 height 13
click at [712, 225] on p "[STREET_ADDRESS][PERSON_NAME]" at bounding box center [713, 218] width 68 height 13
copy p "[STREET_ADDRESS][PERSON_NAME]"
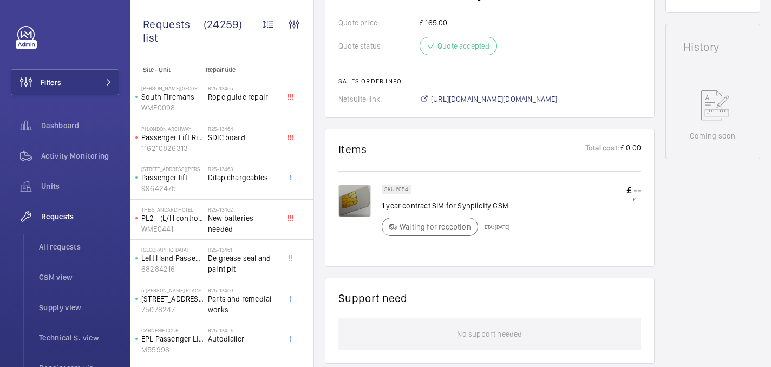
scroll to position [638, 0]
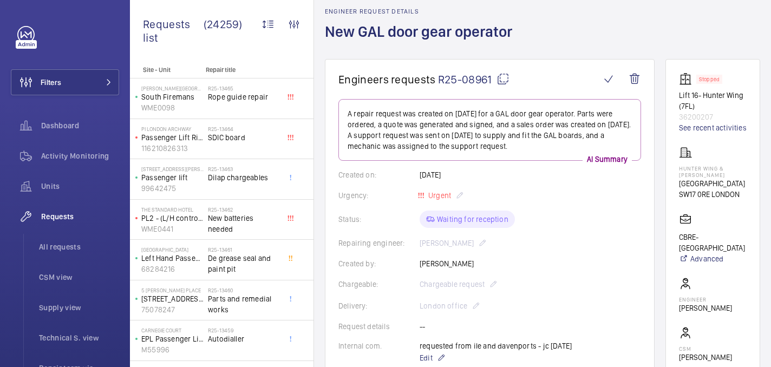
scroll to position [50, 0]
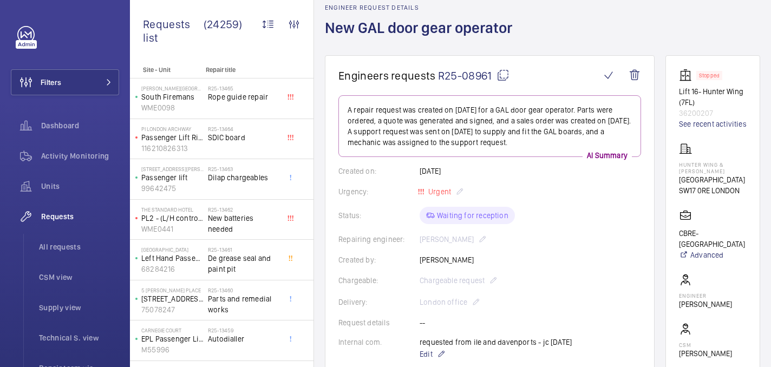
click at [699, 174] on p "Hunter Wing & [PERSON_NAME]" at bounding box center [713, 167] width 68 height 13
click at [699, 174] on p "Hunter Wing & Jenner Wing" at bounding box center [713, 167] width 68 height 13
copy p "Hunter Wing & Jenner Wing"
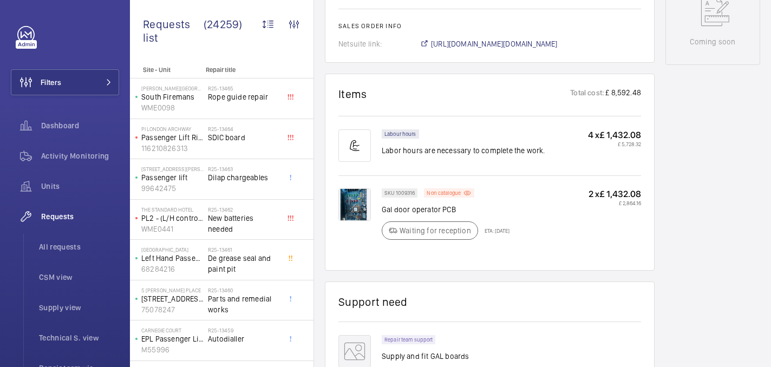
click at [403, 209] on p "Gal door operator PCB" at bounding box center [446, 209] width 128 height 11
copy div "Gal door operator PCB"
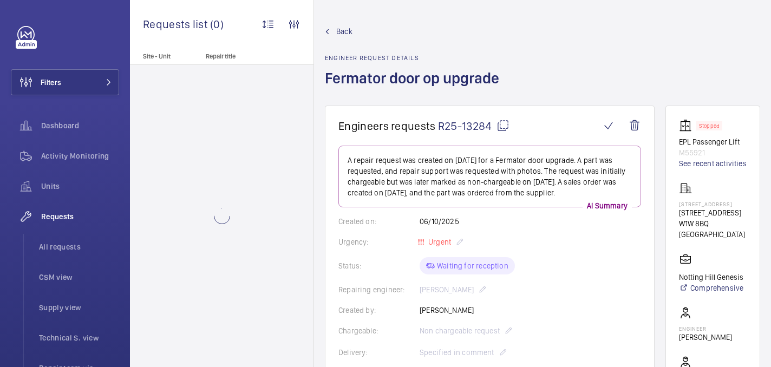
scroll to position [101, 0]
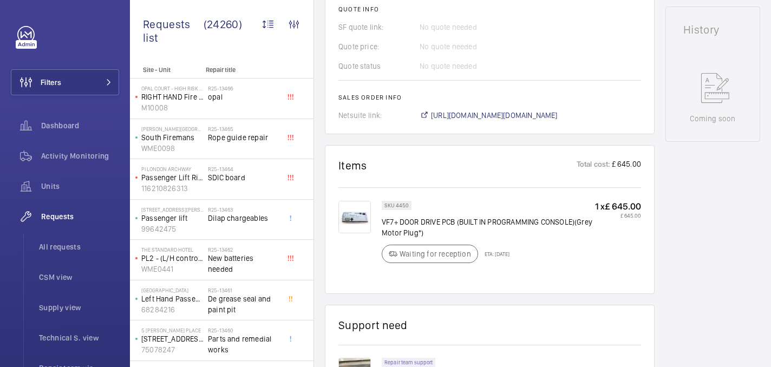
scroll to position [21, 0]
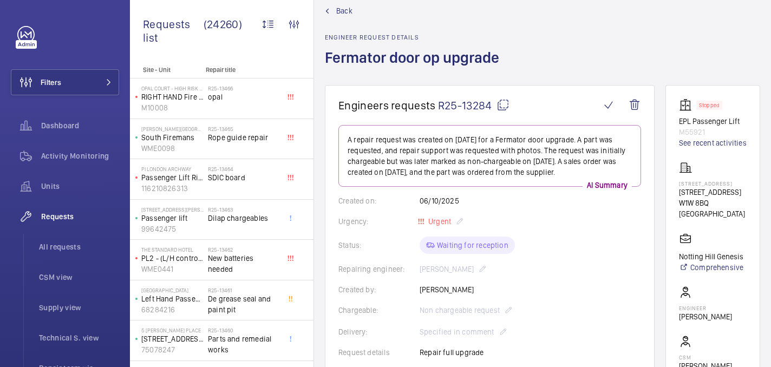
click at [499, 105] on mat-icon at bounding box center [503, 105] width 13 height 13
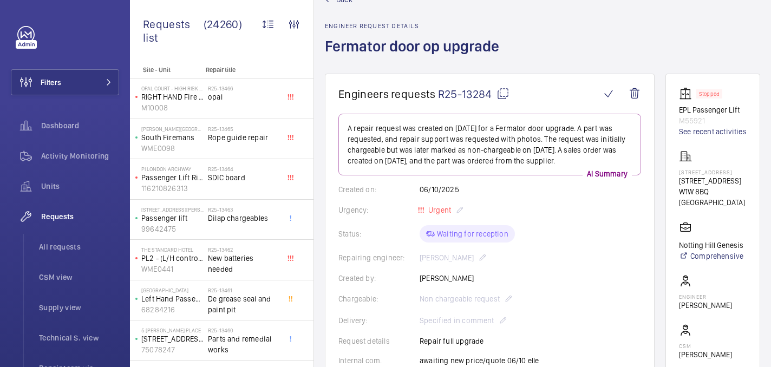
scroll to position [0, 0]
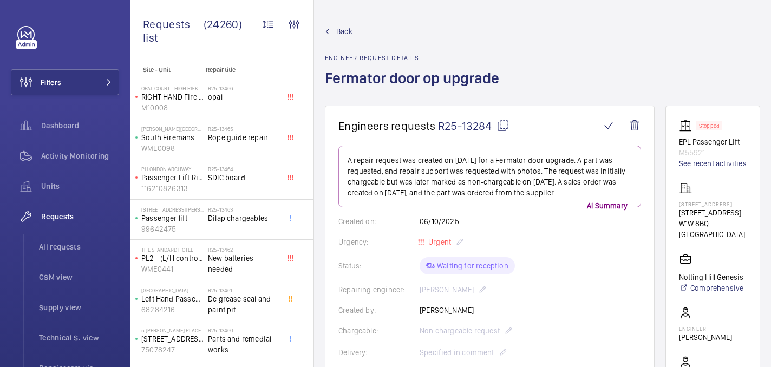
click at [697, 207] on p "[STREET_ADDRESS]" at bounding box center [713, 204] width 68 height 7
click at [697, 207] on p "32 Great Titchfield Street" at bounding box center [713, 204] width 68 height 7
copy p "32 Great Titchfield Street"
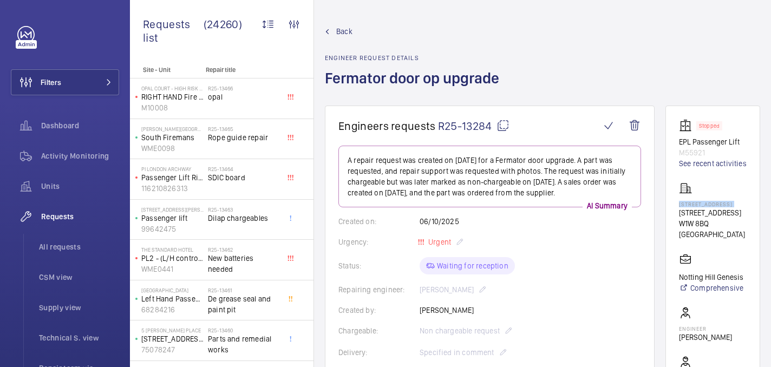
scroll to position [463, 0]
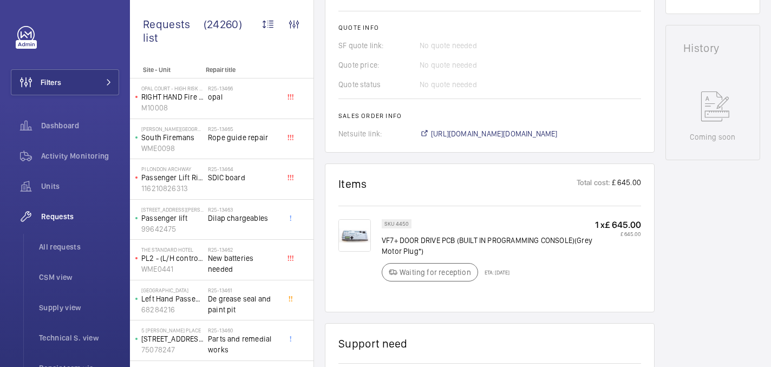
click at [440, 239] on p "VF7+ DOOR DRIVE PCB (BUILT IN PROGRAMMING CONSOLE)(Grey Motor Plug*)" at bounding box center [488, 246] width 213 height 22
copy div "VF7+ DOOR DRIVE PCB (BUILT IN PROGRAMMING CONSOLE)(Grey Motor Plug*)"
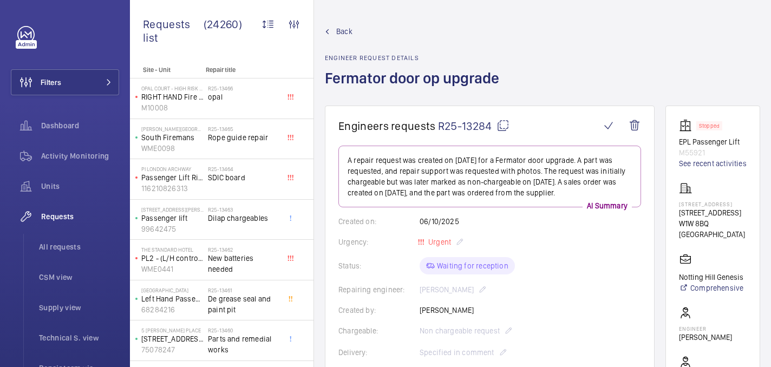
click at [700, 207] on p "32 Great Titchfield Street" at bounding box center [713, 204] width 68 height 7
copy p "32 Great Titchfield Street"
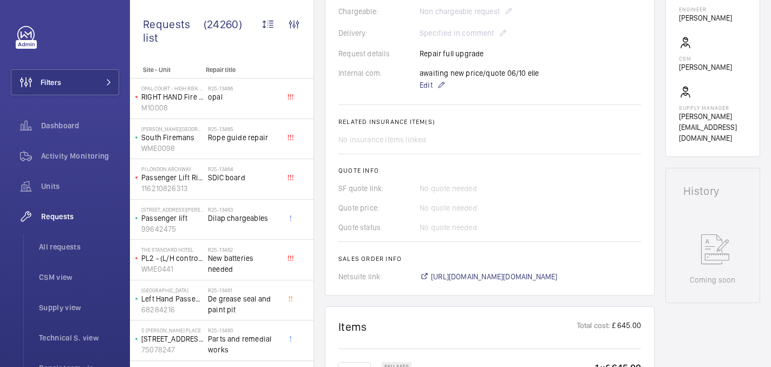
scroll to position [615, 0]
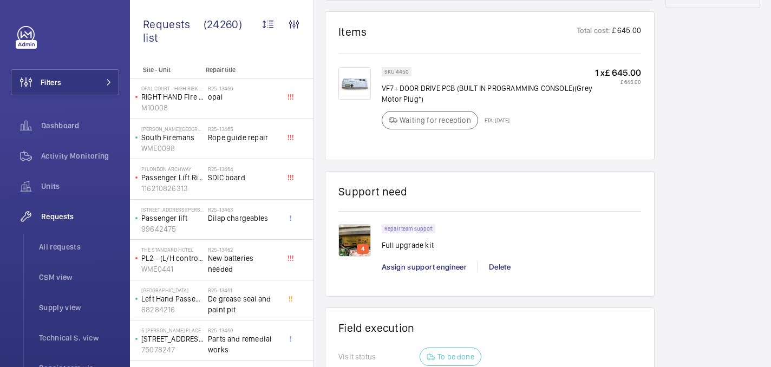
click at [401, 89] on p "VF7+ DOOR DRIVE PCB (BUILT IN PROGRAMMING CONSOLE)(Grey Motor Plug*)" at bounding box center [488, 94] width 213 height 22
copy div "VF7+ DOOR DRIVE PCB (BUILT IN PROGRAMMING CONSOLE)(Grey Motor Plug*)"
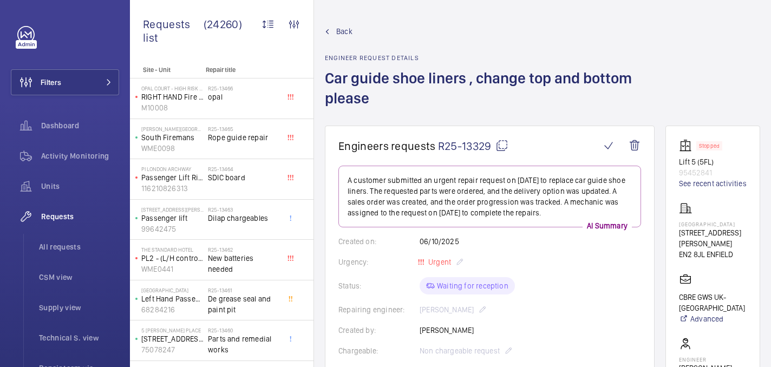
click at [702, 228] on p "[GEOGRAPHIC_DATA]" at bounding box center [713, 224] width 68 height 7
copy p "[GEOGRAPHIC_DATA]"
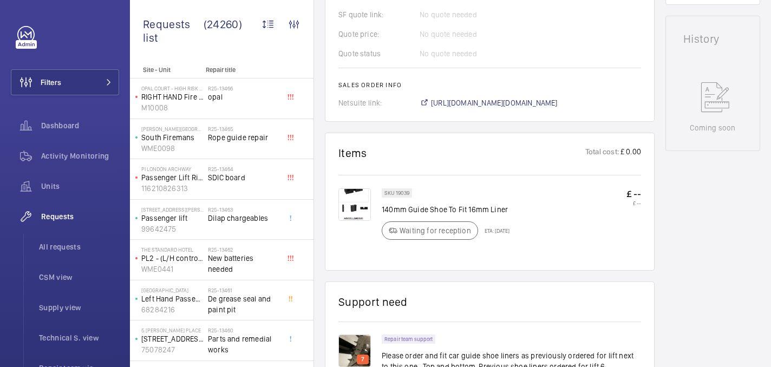
click at [466, 211] on p "140mm Guide Shoe To Fit 16mm Liner" at bounding box center [446, 209] width 128 height 11
copy div "140mm Guide Shoe To Fit 16mm Liner"
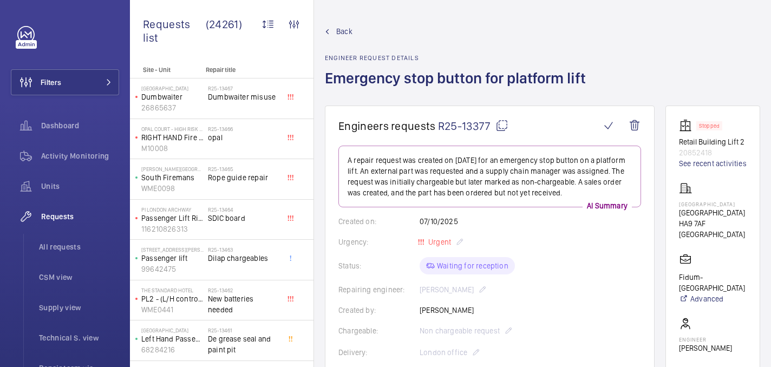
click at [710, 220] on div "[GEOGRAPHIC_DATA][STREET_ADDRESS][GEOGRAPHIC_DATA]" at bounding box center [713, 211] width 68 height 58
click at [709, 207] on p "[GEOGRAPHIC_DATA]" at bounding box center [713, 204] width 68 height 7
copy p "[GEOGRAPHIC_DATA]"
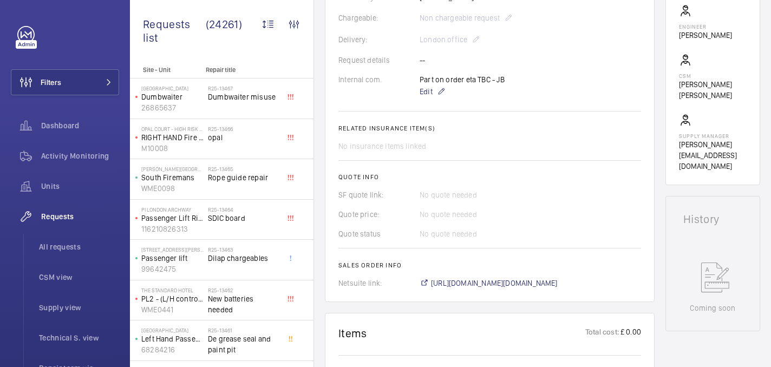
scroll to position [563, 0]
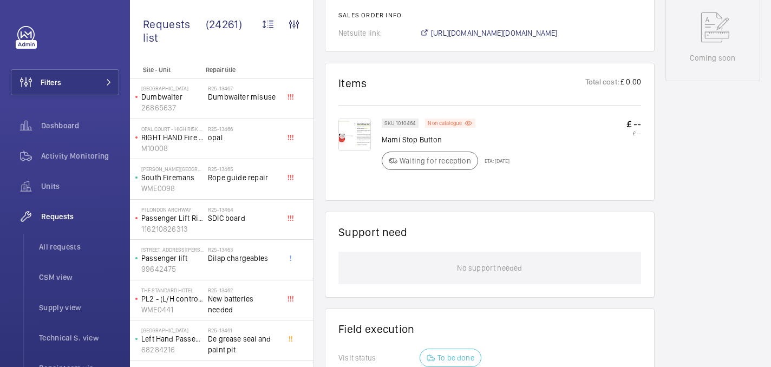
click at [423, 141] on p "Mami Stop Button" at bounding box center [446, 139] width 128 height 11
copy div "Mami Stop Button"
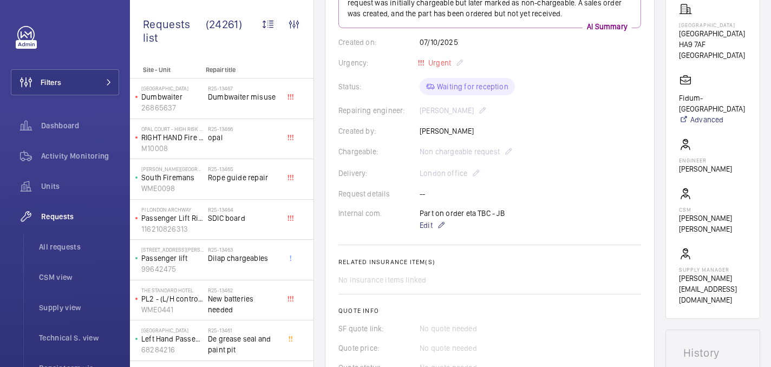
scroll to position [150, 0]
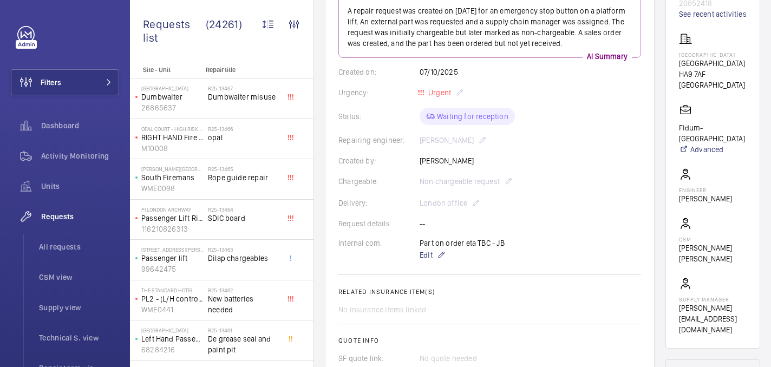
click at [717, 58] on p "Wembley Central" at bounding box center [713, 54] width 68 height 7
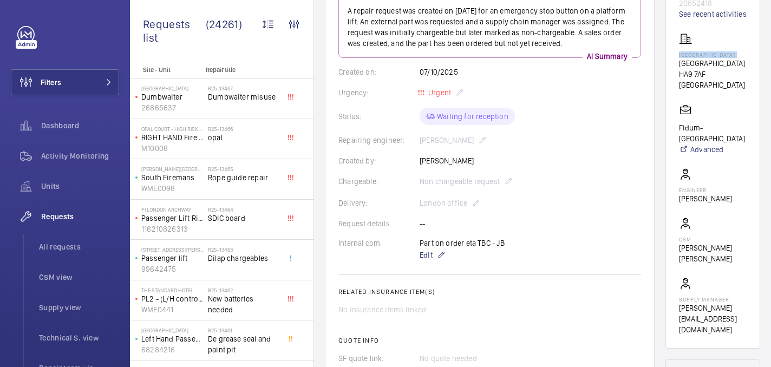
scroll to position [0, 0]
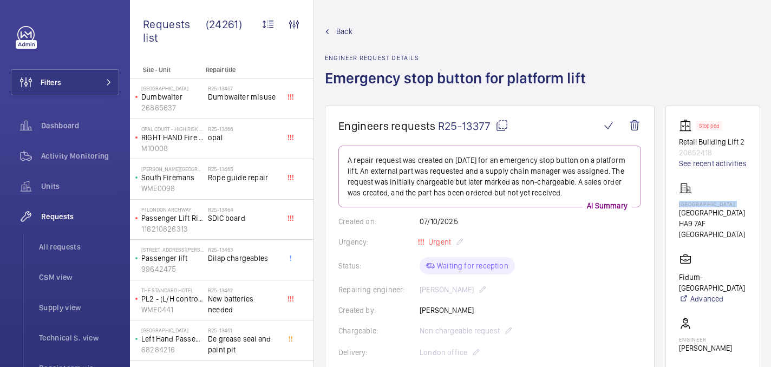
click at [505, 127] on mat-icon at bounding box center [502, 125] width 13 height 13
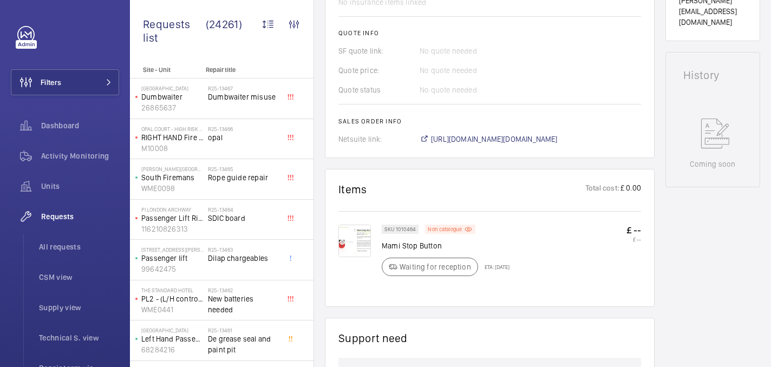
click at [428, 249] on p "Mami Stop Button" at bounding box center [446, 246] width 128 height 11
copy div "Mami Stop Button"
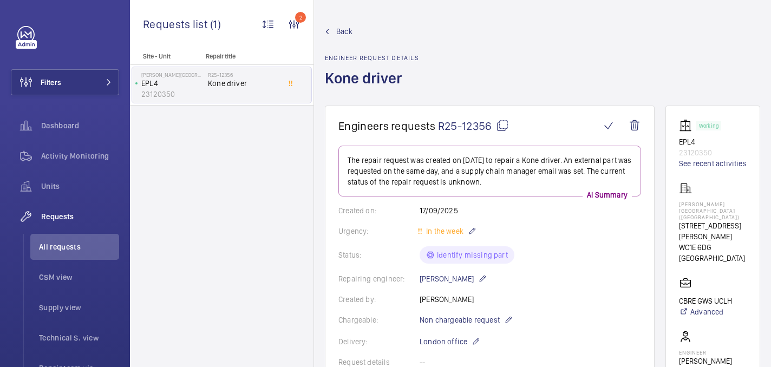
scroll to position [503, 0]
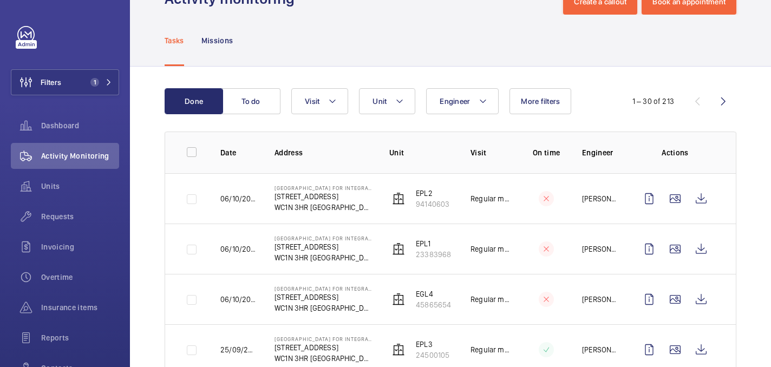
scroll to position [40, 0]
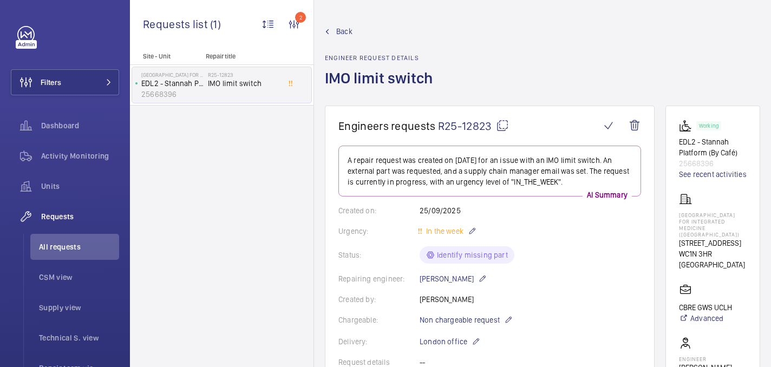
click at [501, 127] on mat-icon at bounding box center [502, 125] width 13 height 13
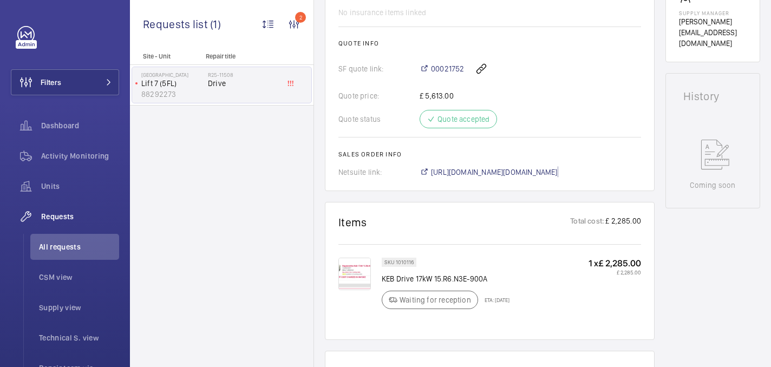
scroll to position [402, 0]
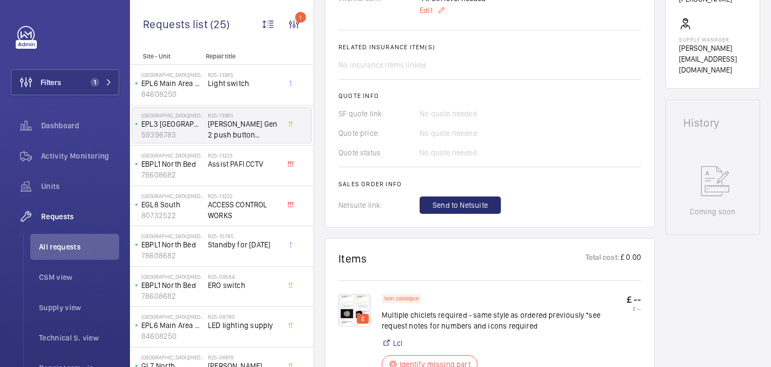
scroll to position [398, 0]
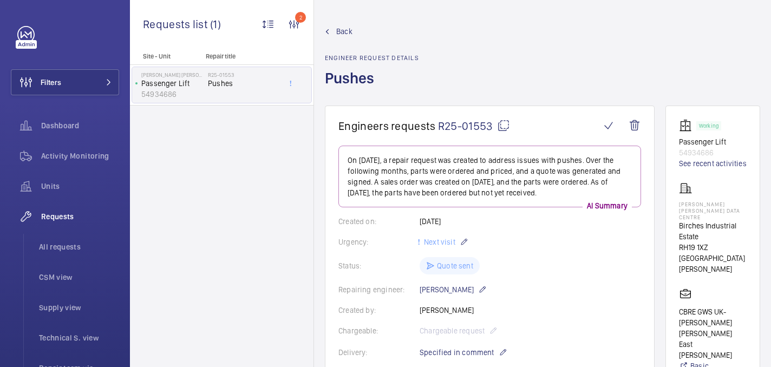
scroll to position [713, 0]
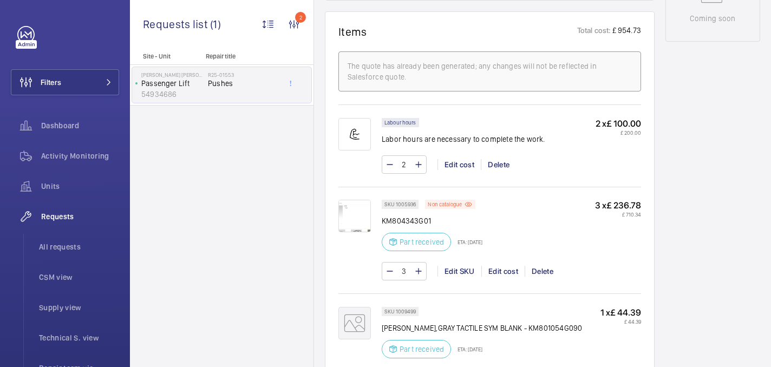
scroll to position [659, 0]
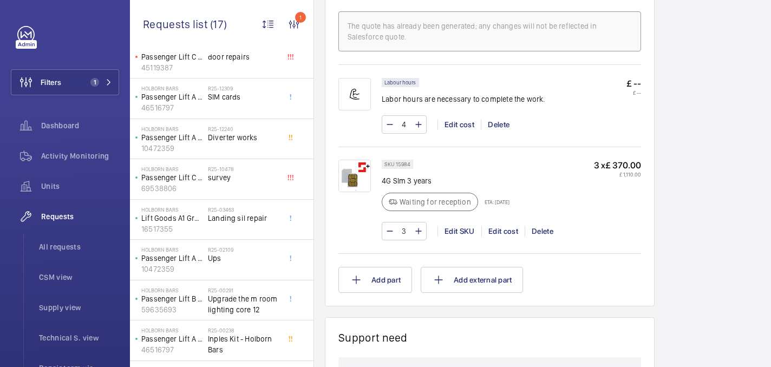
scroll to position [667, 0]
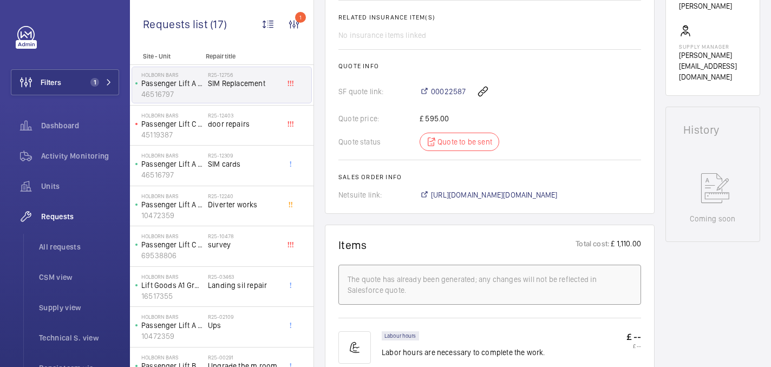
scroll to position [618, 0]
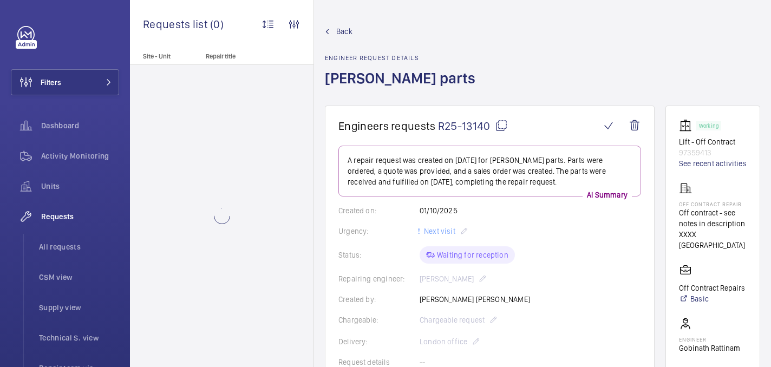
scroll to position [596, 0]
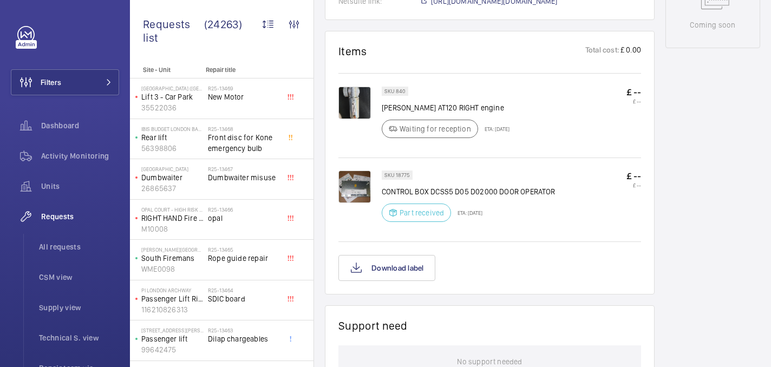
click at [349, 187] on img at bounding box center [355, 187] width 33 height 33
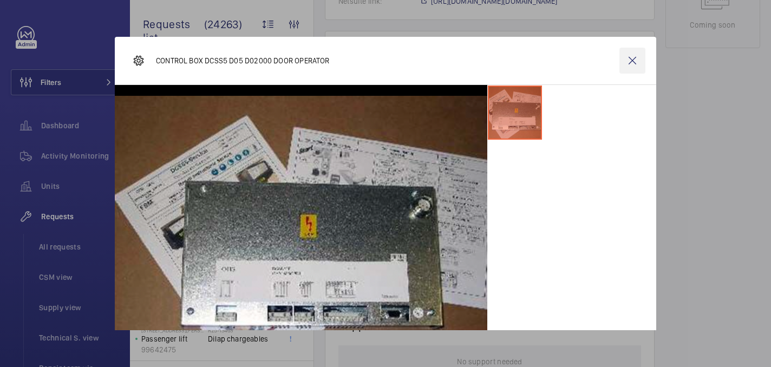
click at [627, 63] on wm-front-icon-button at bounding box center [633, 61] width 26 height 26
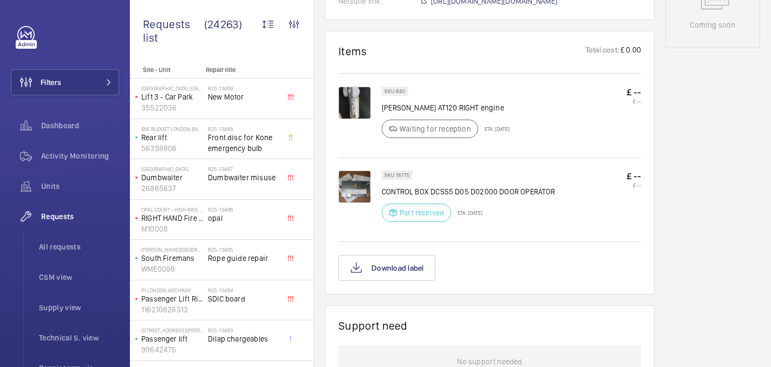
click at [356, 112] on img at bounding box center [355, 103] width 33 height 33
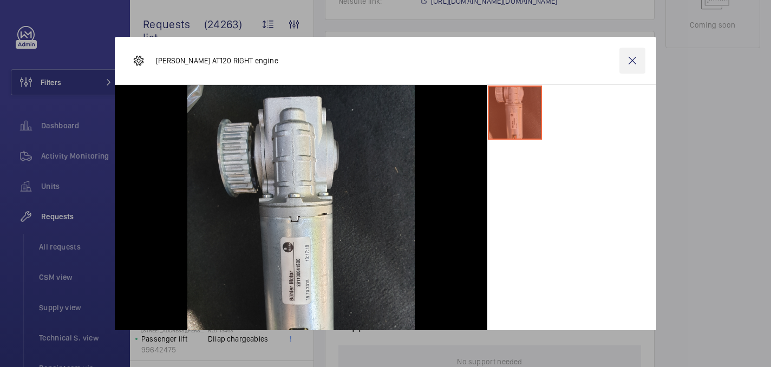
click at [636, 57] on wm-front-icon-button at bounding box center [633, 61] width 26 height 26
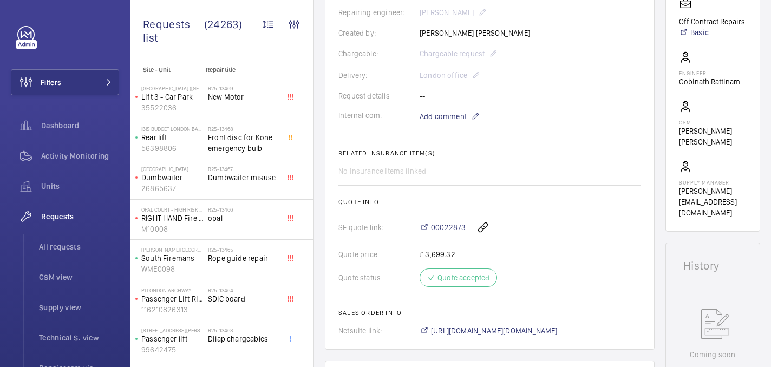
scroll to position [467, 0]
